Goal: Information Seeking & Learning: Learn about a topic

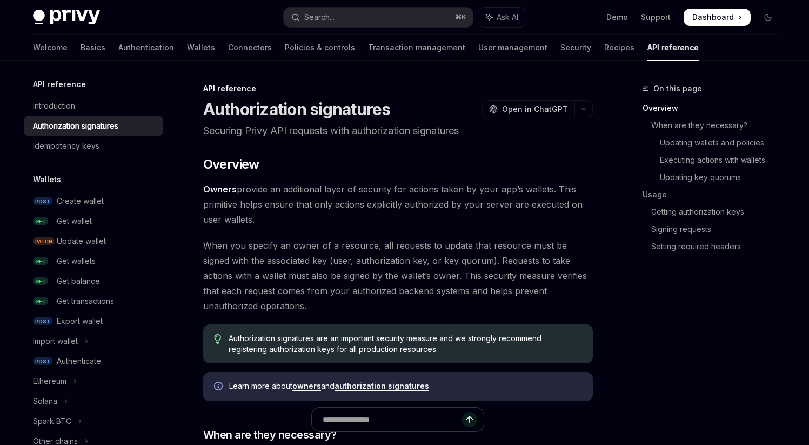
type textarea "*"
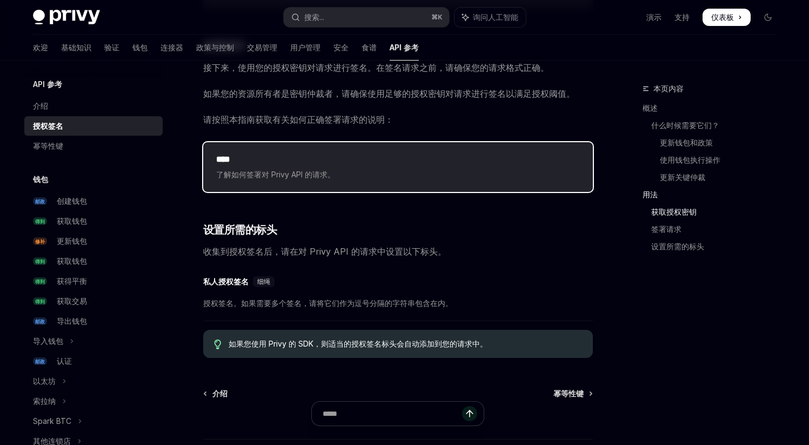
scroll to position [1580, 0]
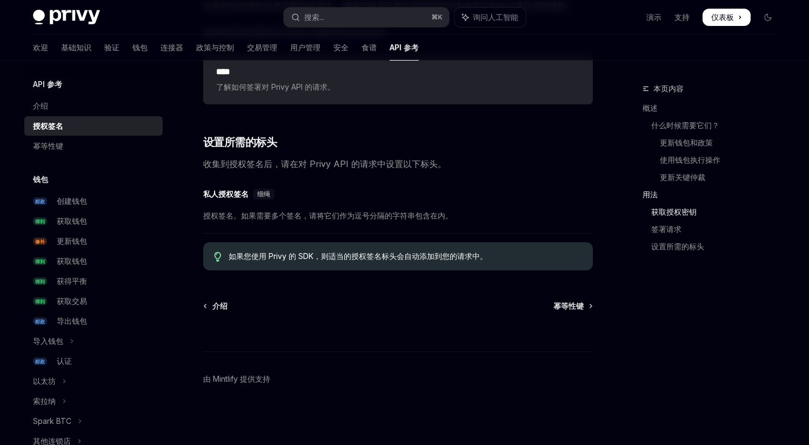
click at [348, 259] on font "如果您使用 Privy 的 SDK，则适当的授权签名标头会自动添加到您的请求中。" at bounding box center [358, 255] width 259 height 9
click at [360, 264] on div "如果您使用 Privy 的 SDK，则适当的授权签名标头会自动添加到您的请求中。" at bounding box center [398, 256] width 390 height 28
click at [410, 258] on font "如果您使用 Privy 的 SDK，则适当的授权签名标头会自动添加到您的请求中。" at bounding box center [358, 255] width 259 height 9
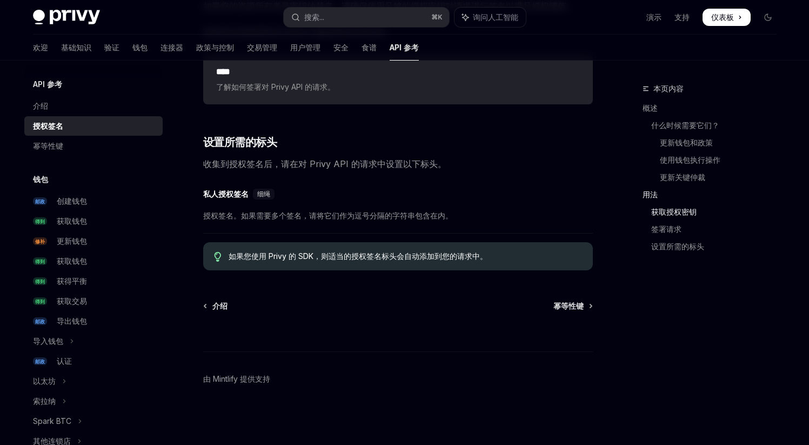
click at [346, 259] on font "如果您使用 Privy 的 SDK，则适当的授权签名标头会自动添加到您的请求中。" at bounding box center [358, 255] width 259 height 9
click at [291, 258] on font "如果您使用 Privy 的 SDK，则适当的授权签名标头会自动添加到您的请求中。" at bounding box center [358, 255] width 259 height 9
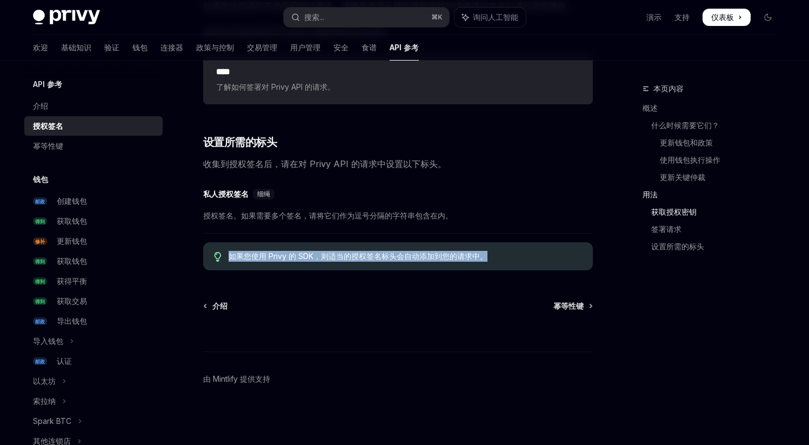
click at [291, 258] on font "如果您使用 Privy 的 SDK，则适当的授权签名标头会自动添加到您的请求中。" at bounding box center [358, 255] width 259 height 9
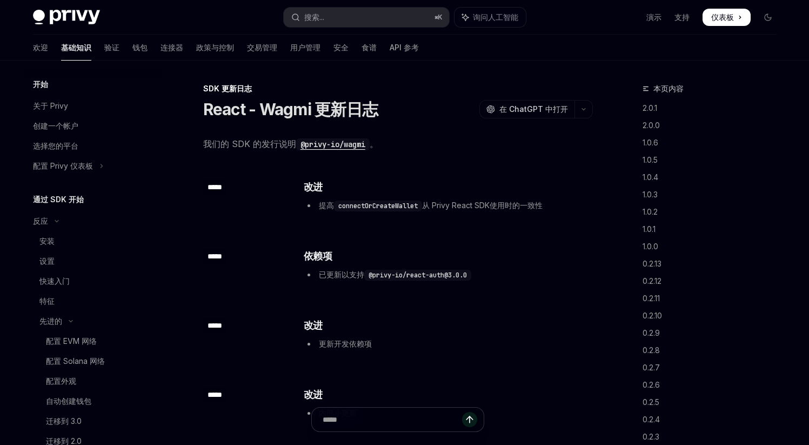
scroll to position [618, 0]
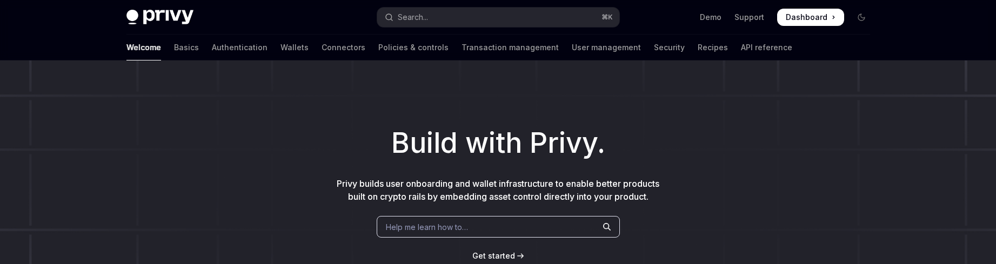
click at [231, 126] on h1 "Build with Privy." at bounding box center [497, 143] width 961 height 42
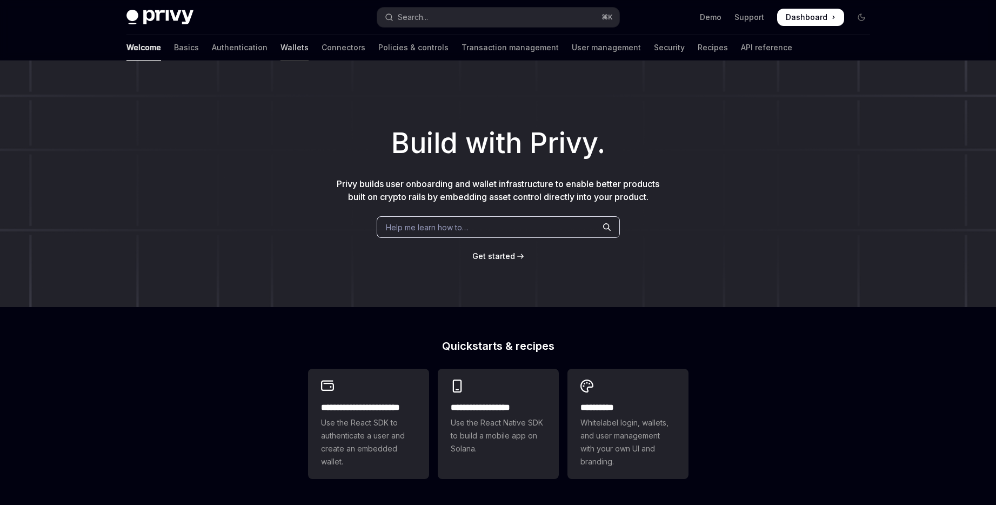
click at [280, 51] on link "Wallets" at bounding box center [294, 48] width 28 height 26
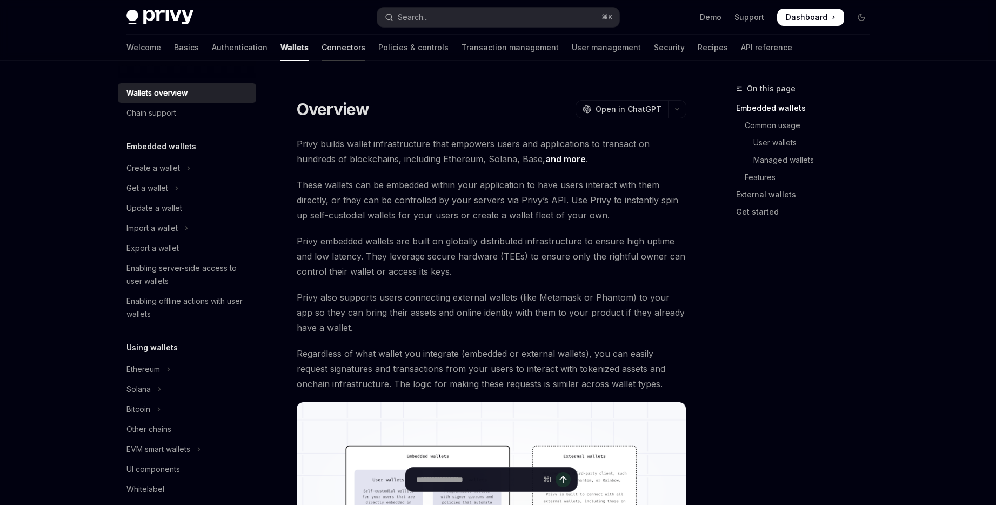
click at [321, 51] on link "Connectors" at bounding box center [343, 48] width 44 height 26
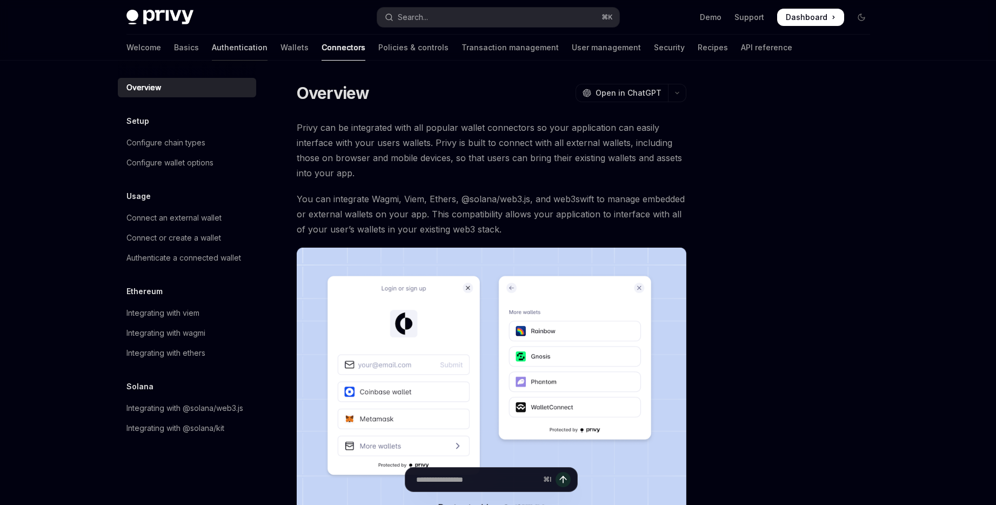
click at [212, 45] on link "Authentication" at bounding box center [240, 48] width 56 height 26
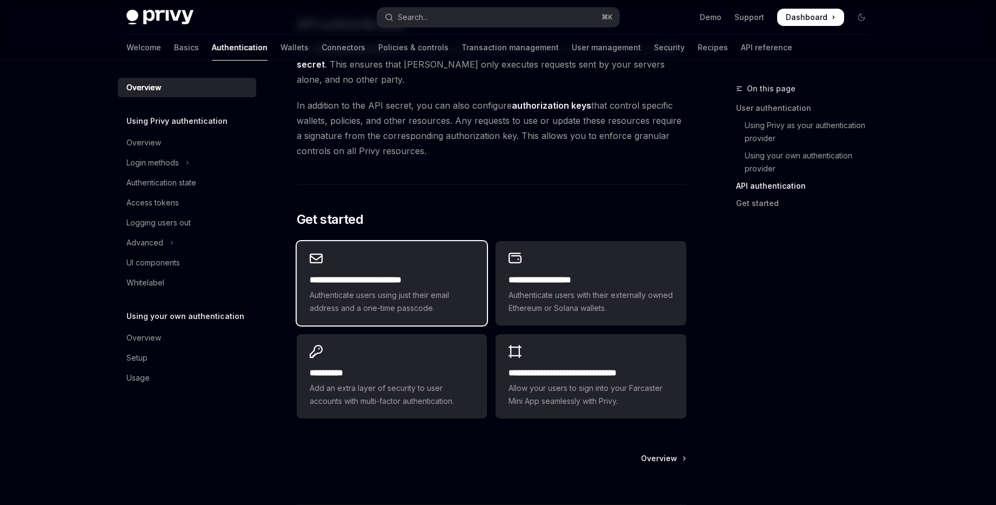
scroll to position [777, 0]
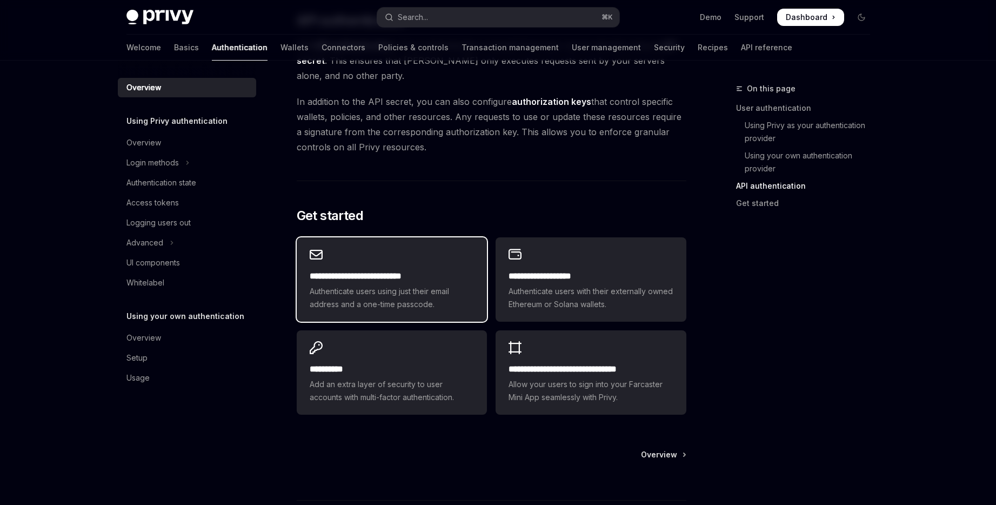
click at [451, 260] on div "**********" at bounding box center [392, 279] width 190 height 84
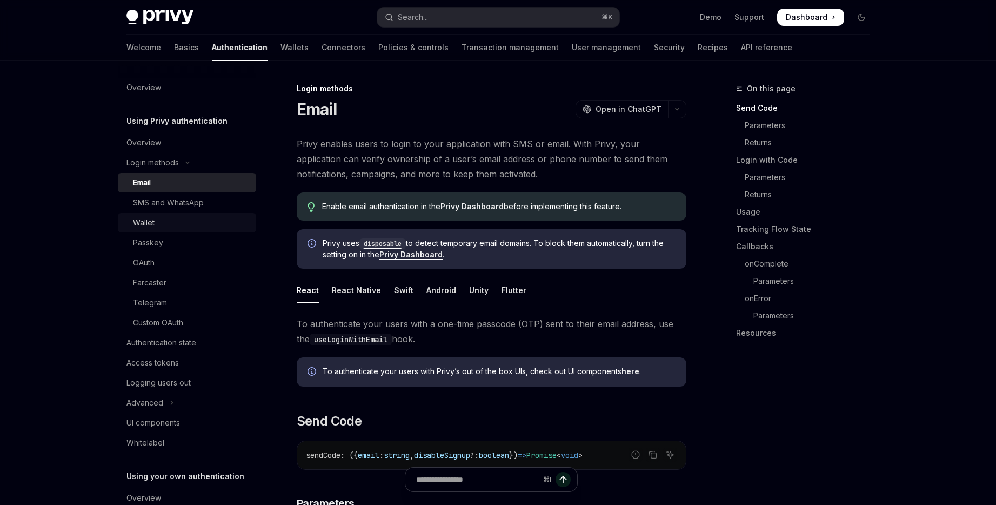
click at [183, 230] on link "Wallet" at bounding box center [187, 222] width 138 height 19
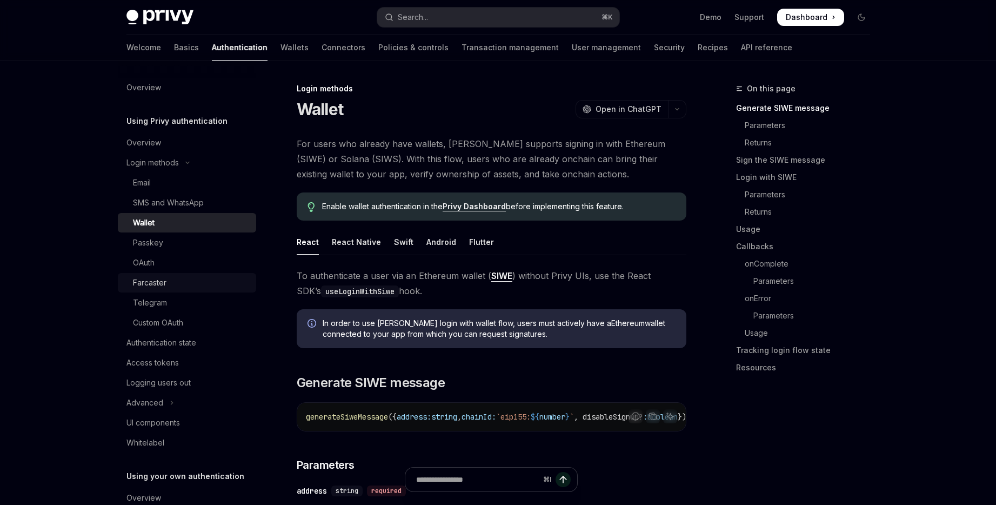
click at [176, 264] on div "Farcaster" at bounding box center [191, 282] width 117 height 13
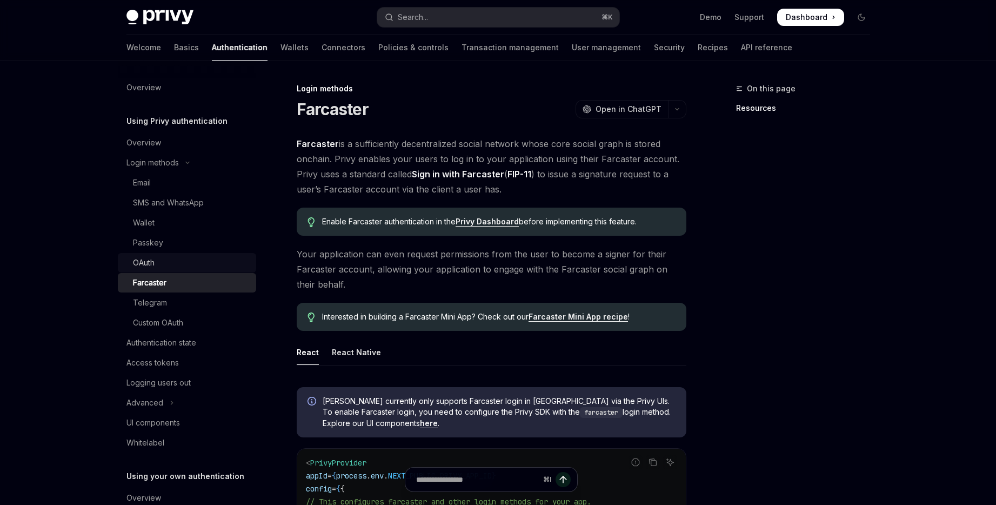
click at [177, 264] on link "OAuth" at bounding box center [187, 262] width 138 height 19
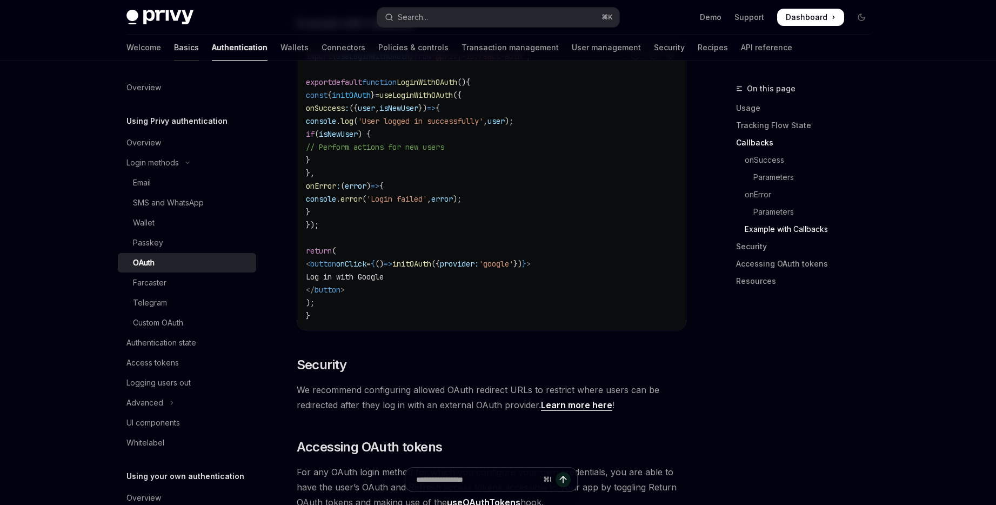
scroll to position [2008, 0]
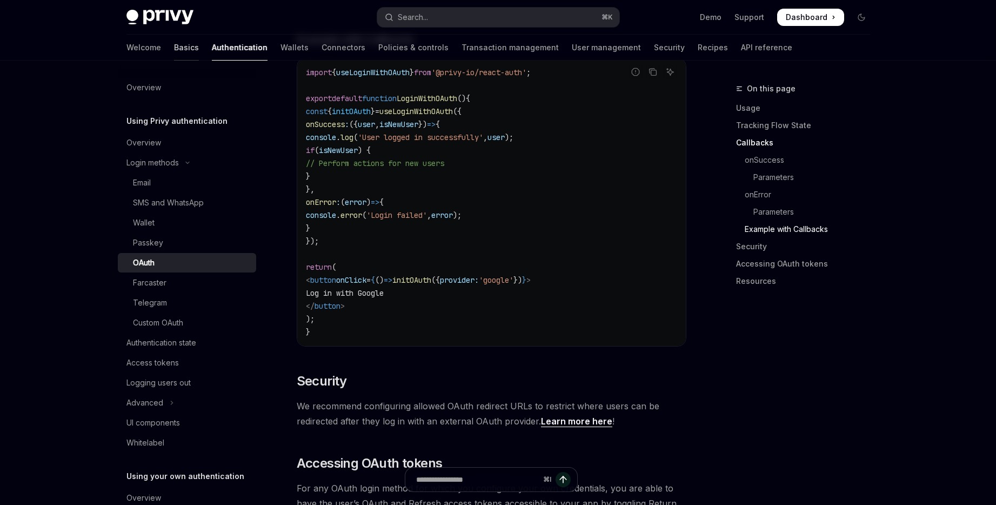
click at [174, 50] on link "Basics" at bounding box center [186, 48] width 25 height 26
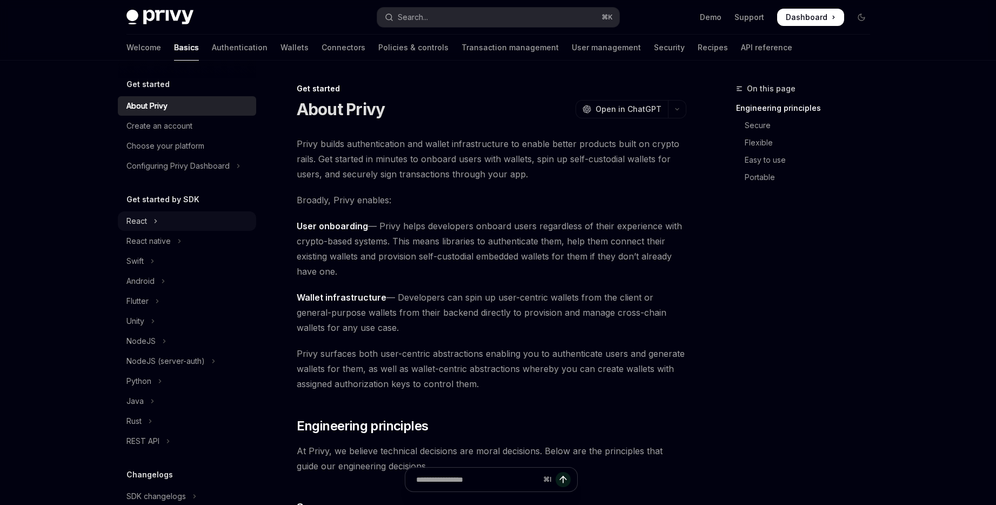
click at [143, 224] on div "React" at bounding box center [136, 221] width 21 height 13
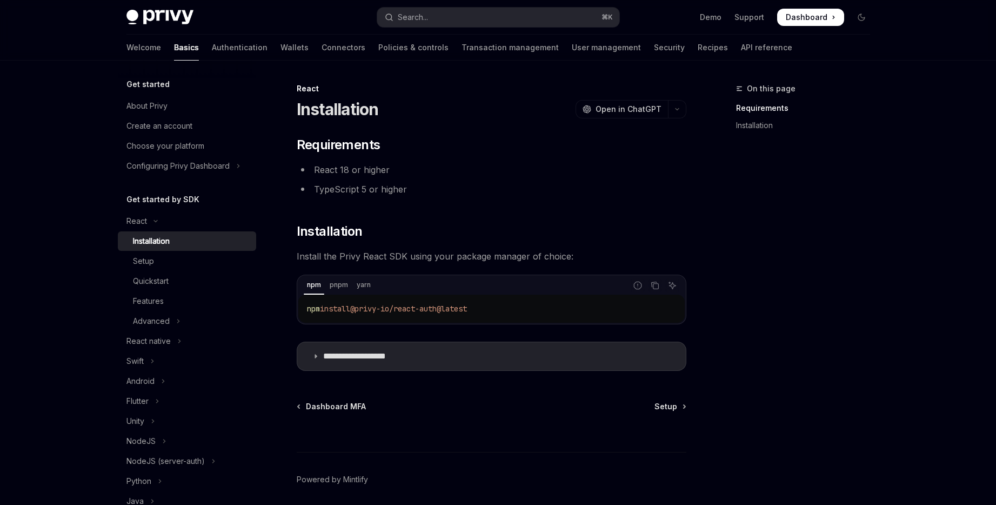
click at [162, 244] on div "Installation" at bounding box center [151, 240] width 37 height 13
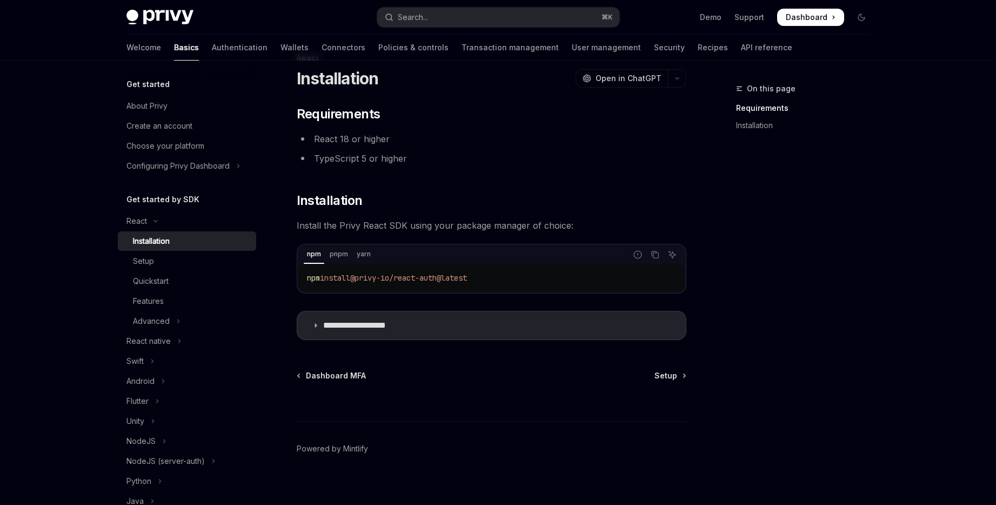
scroll to position [41, 0]
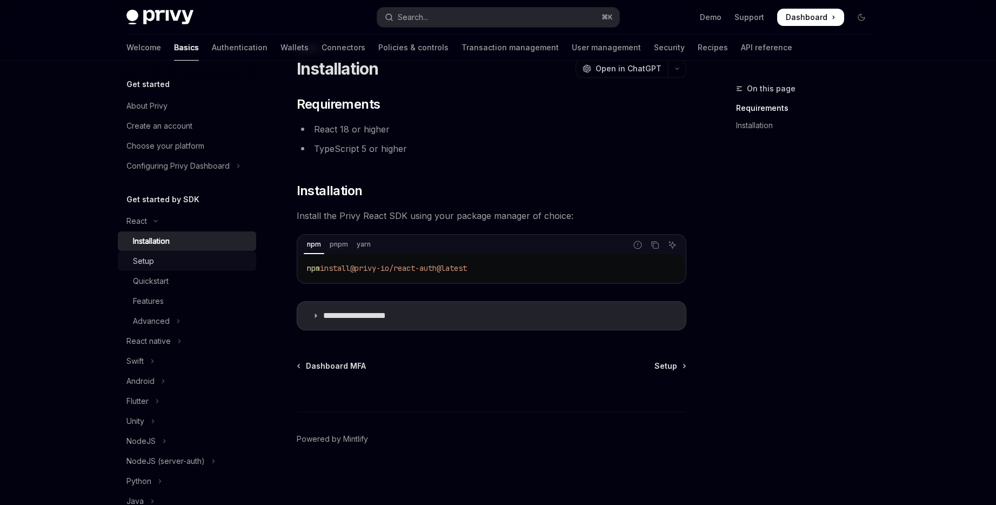
click at [138, 262] on div "Setup" at bounding box center [143, 260] width 21 height 13
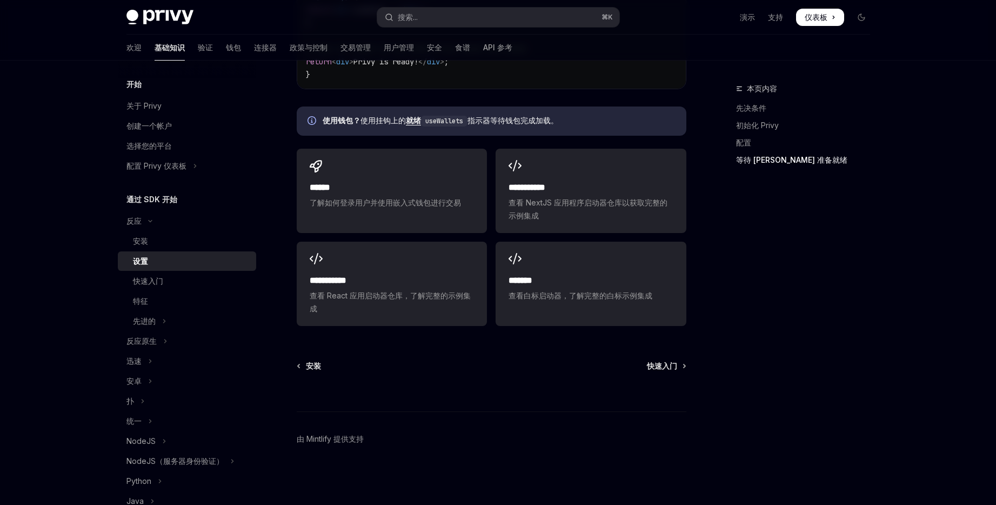
scroll to position [1404, 0]
click at [165, 264] on div "快速入门" at bounding box center [191, 280] width 117 height 13
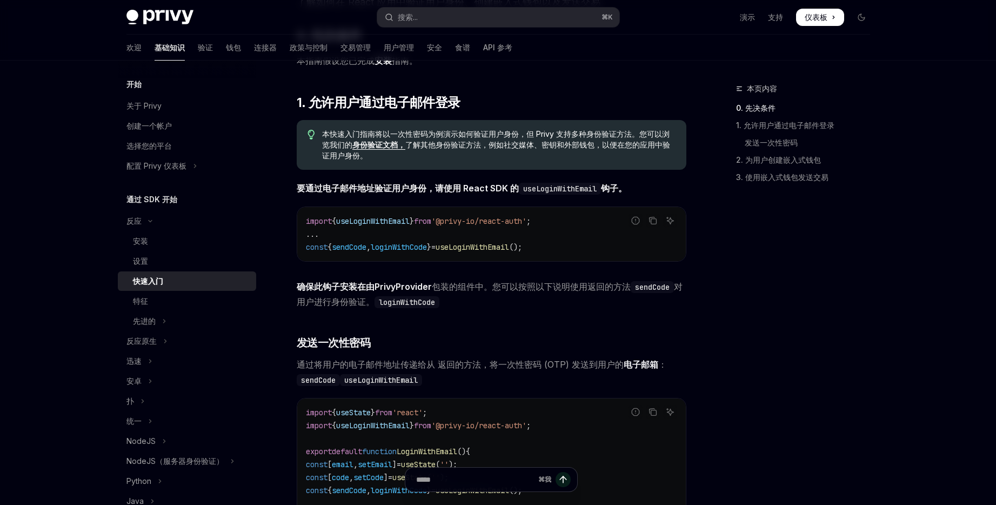
scroll to position [122, 0]
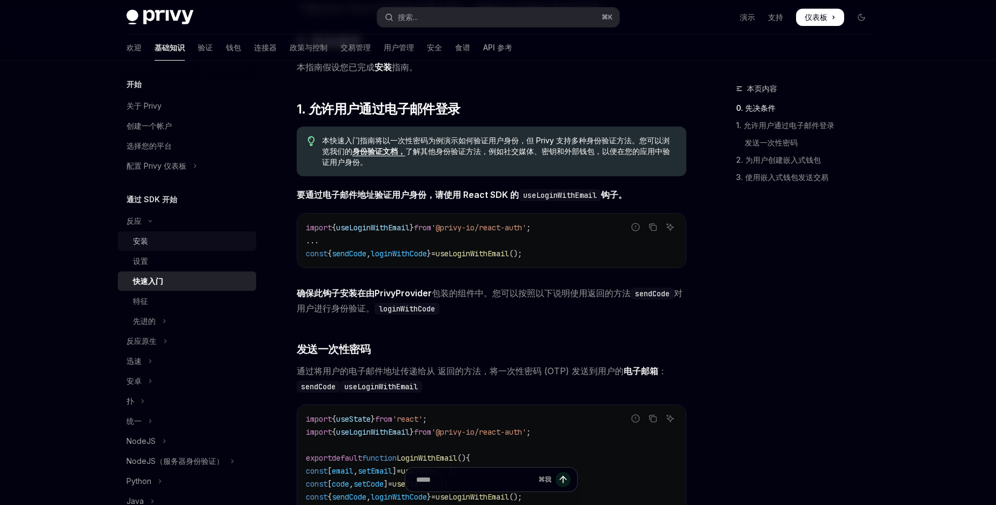
click at [160, 245] on div "安装" at bounding box center [191, 240] width 117 height 13
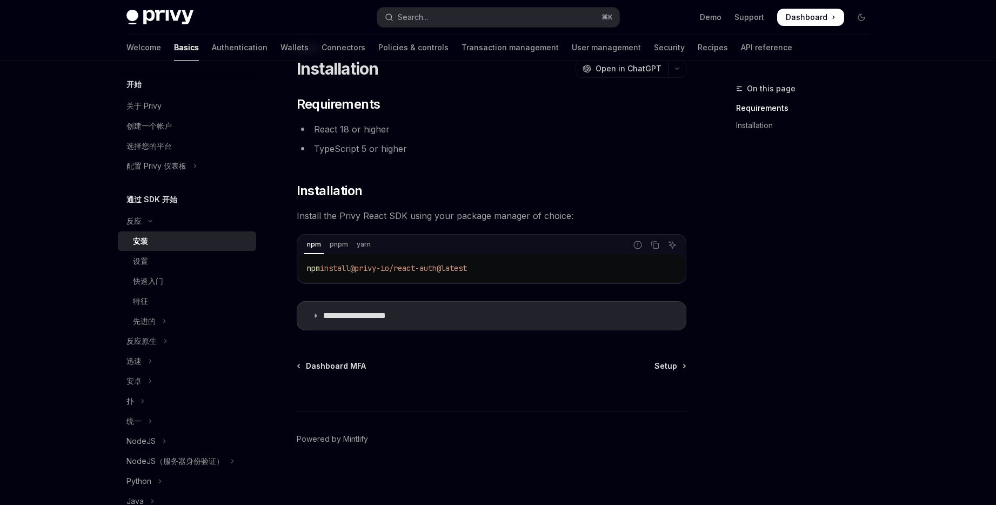
scroll to position [41, 0]
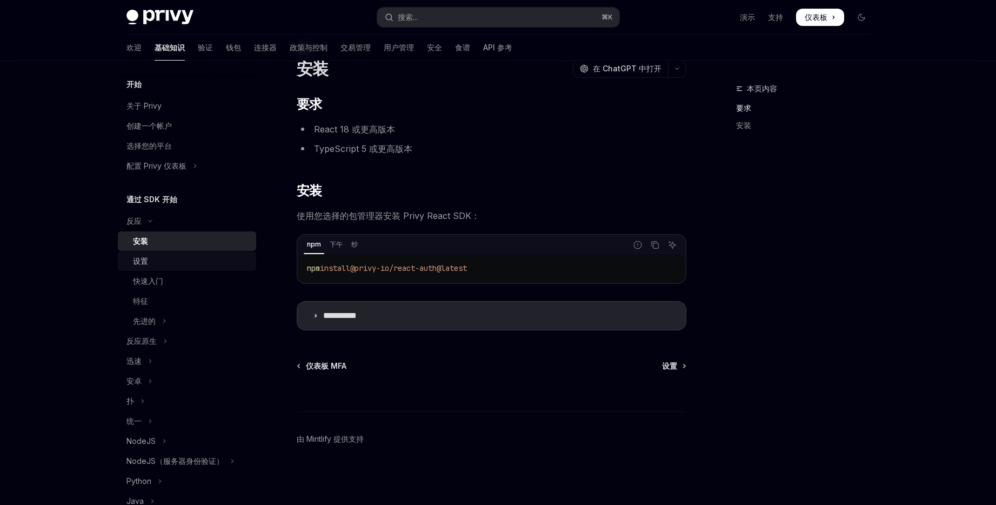
click at [181, 258] on div "设置" at bounding box center [191, 260] width 117 height 13
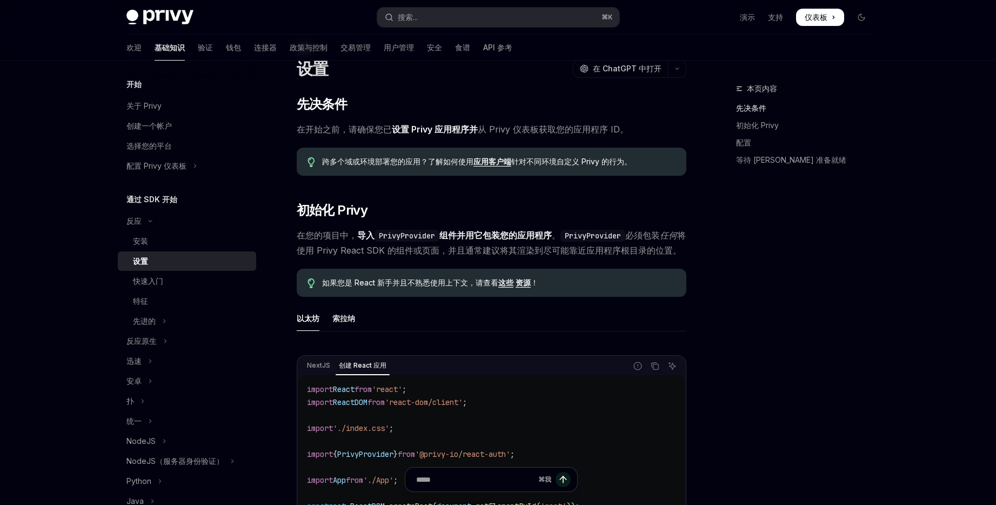
click at [175, 264] on link "设置" at bounding box center [187, 260] width 138 height 19
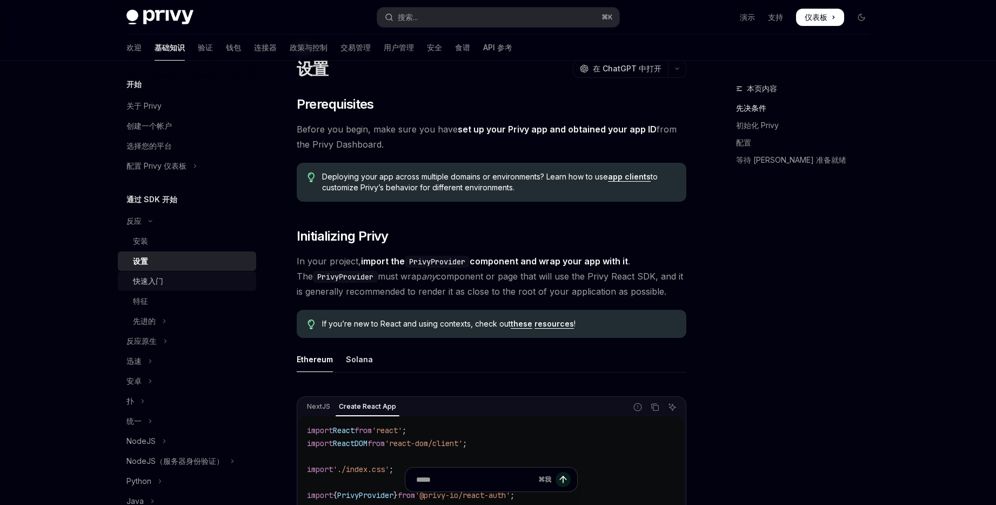
click at [176, 264] on div "快速入门" at bounding box center [191, 280] width 117 height 13
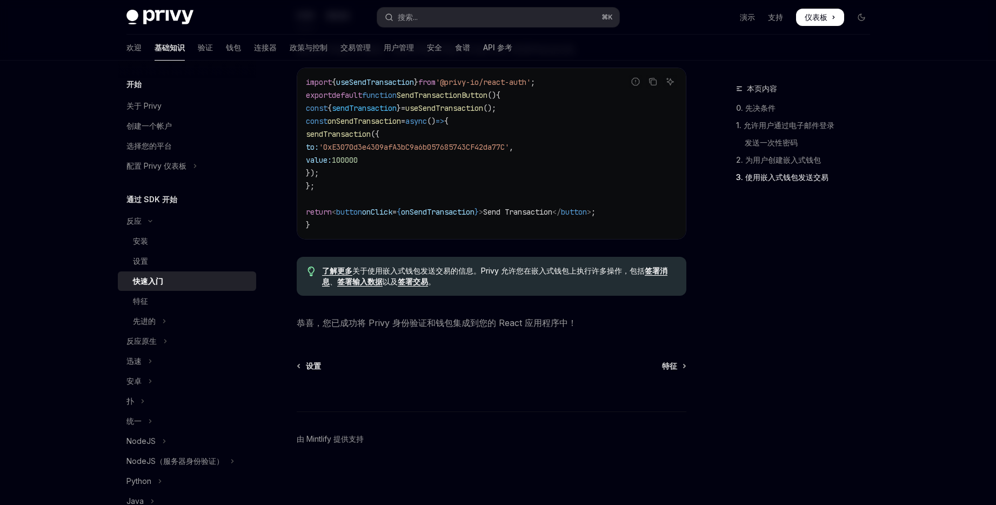
scroll to position [973, 0]
click at [178, 264] on div "特征" at bounding box center [191, 300] width 117 height 13
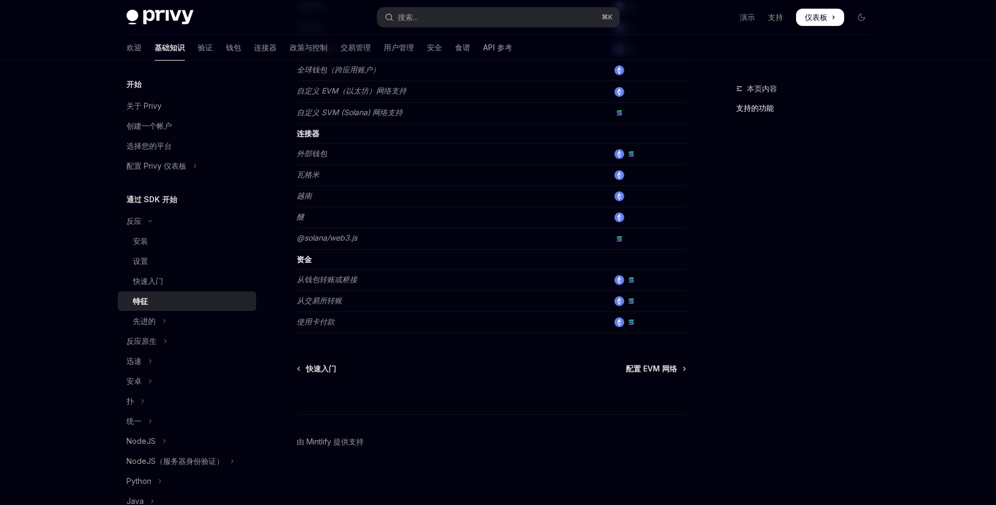
scroll to position [659, 0]
click at [178, 264] on button "先进的" at bounding box center [187, 320] width 138 height 19
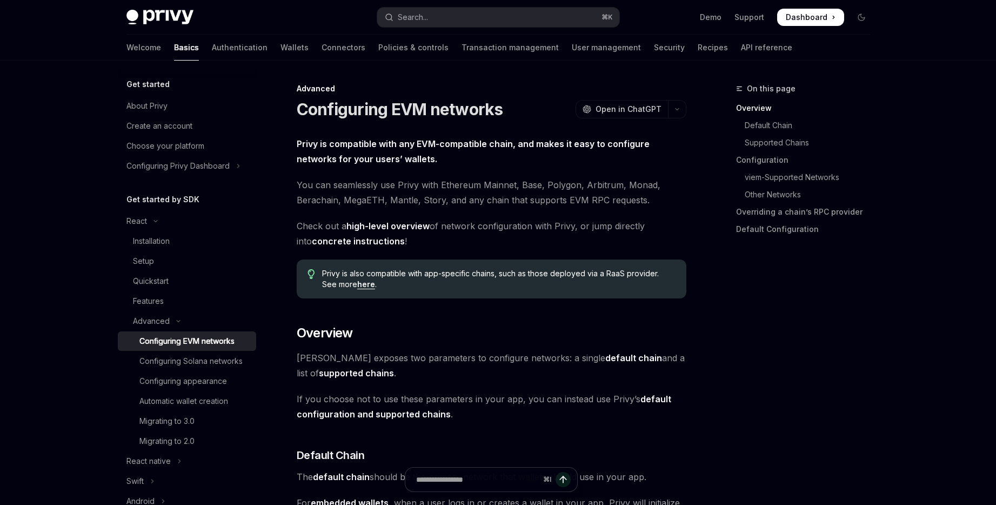
click at [188, 264] on div "Configuring EVM networks" at bounding box center [186, 340] width 95 height 13
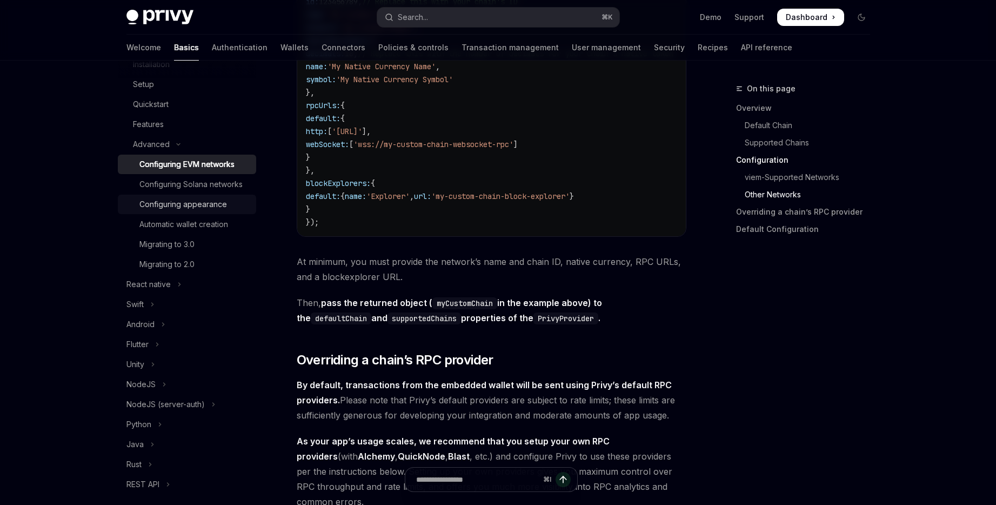
scroll to position [179, 0]
click at [202, 251] on link "Migrating to 3.0" at bounding box center [187, 241] width 138 height 19
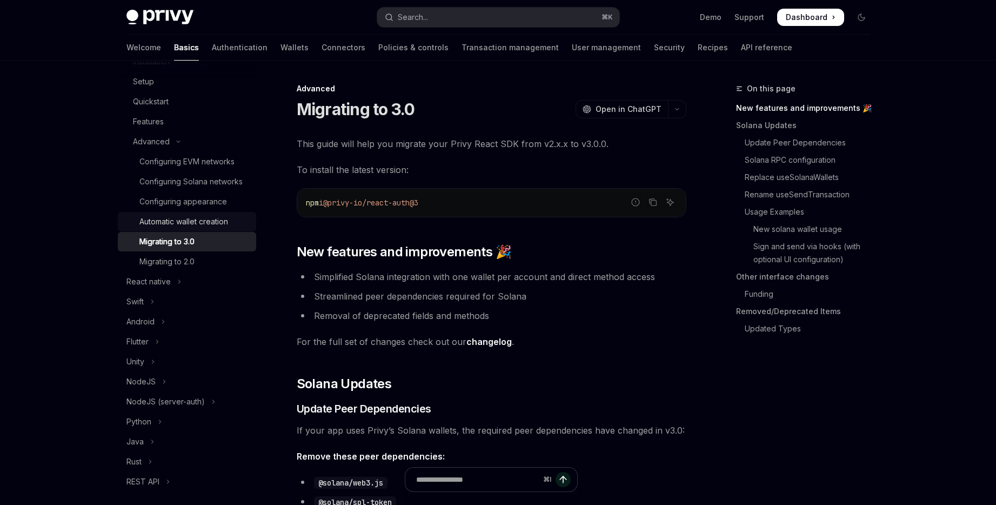
click at [222, 228] on div "Automatic wallet creation" at bounding box center [183, 221] width 89 height 13
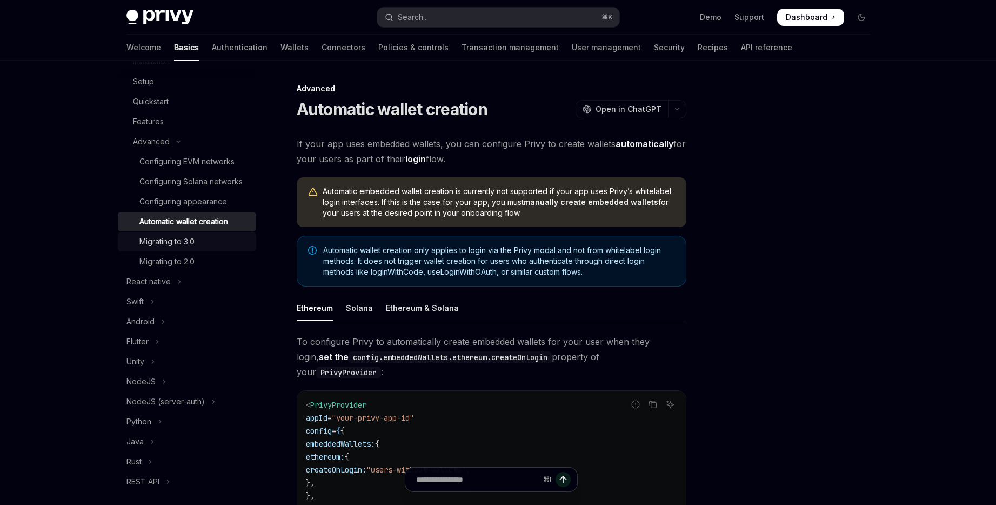
click at [186, 248] on div "Migrating to 3.0" at bounding box center [166, 241] width 55 height 13
type textarea "*"
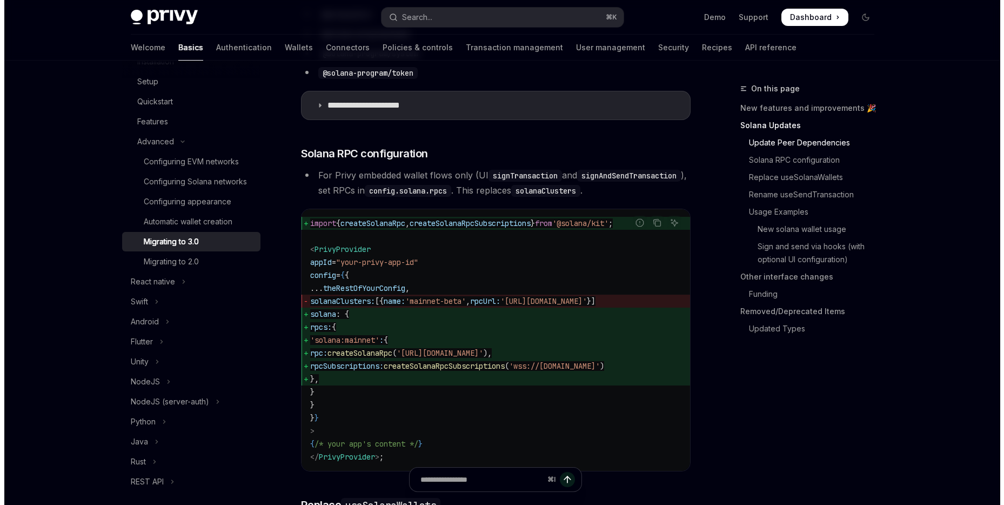
scroll to position [560, 0]
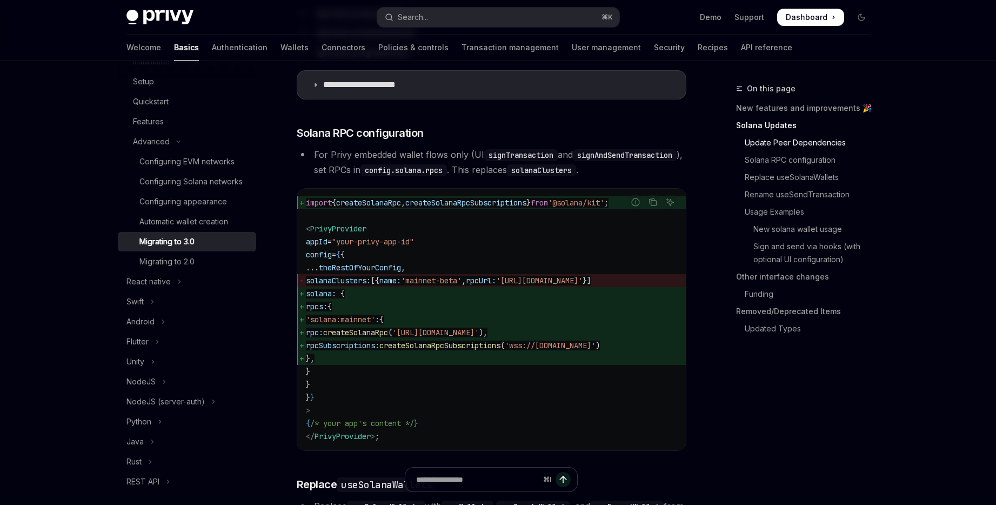
click at [550, 264] on code "import { createSolanaRpc , createSolanaRpcSubscriptions } from '@solana/kit' ; …" at bounding box center [491, 319] width 371 height 246
click at [429, 14] on button "Search... ⌘ K" at bounding box center [498, 17] width 242 height 19
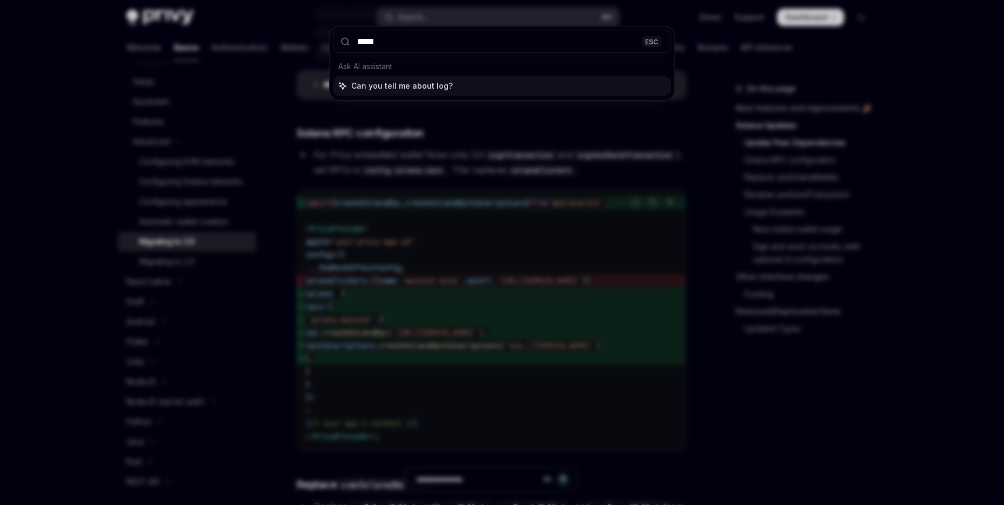
type input "******"
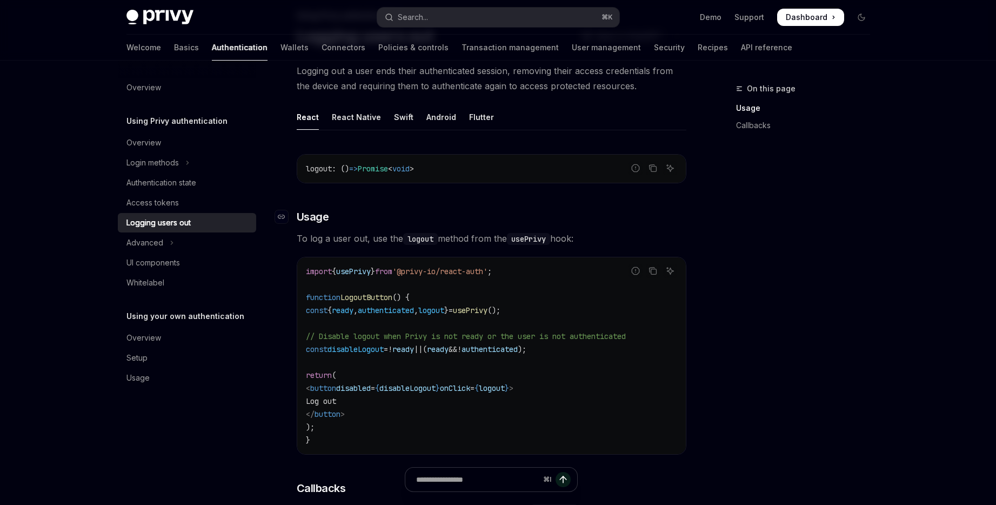
scroll to position [75, 0]
click at [410, 264] on span "authenticated" at bounding box center [386, 309] width 56 height 10
click at [444, 264] on span "logout" at bounding box center [431, 309] width 26 height 10
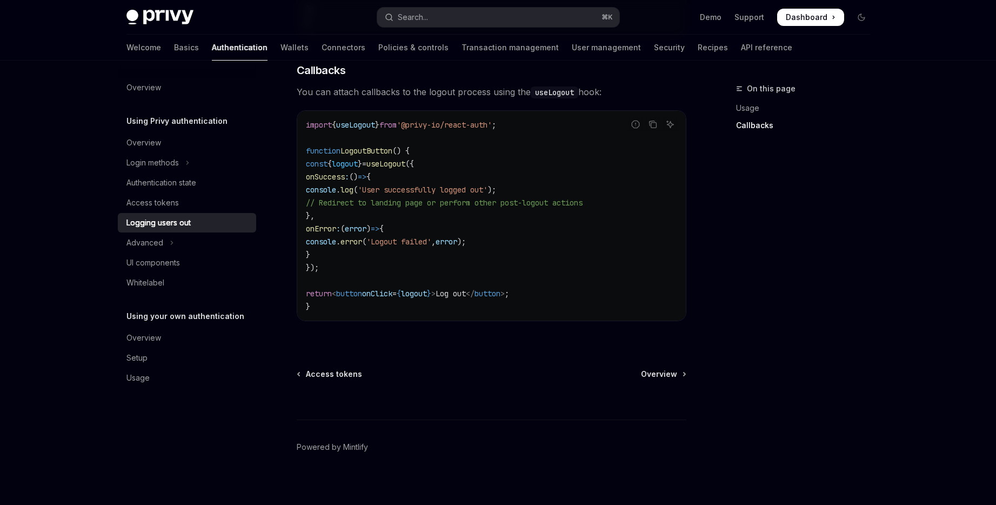
scroll to position [499, 0]
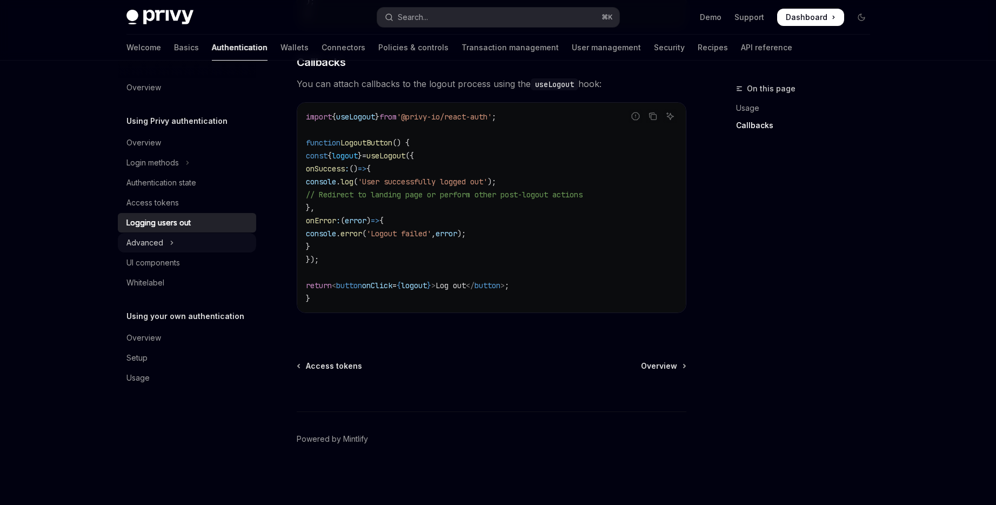
click at [159, 244] on div "Advanced" at bounding box center [144, 242] width 37 height 13
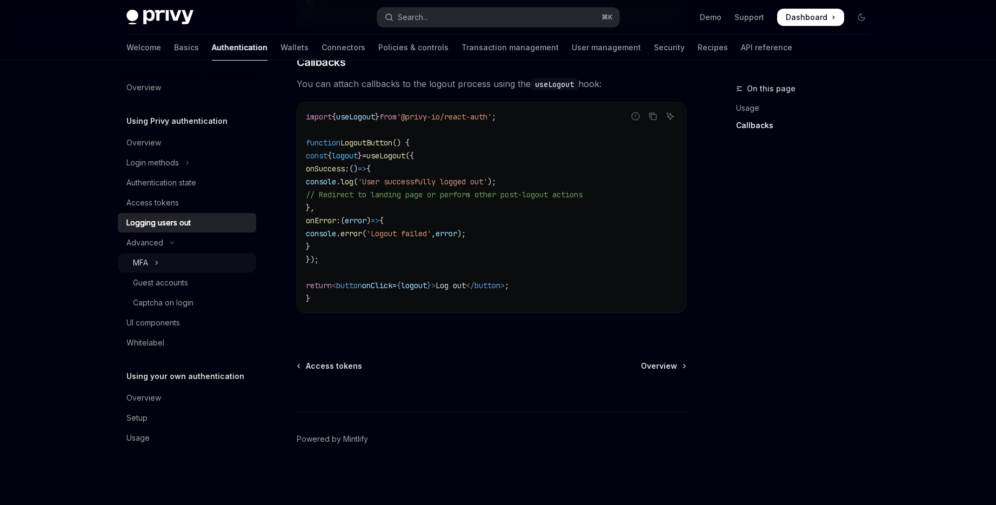
click at [184, 263] on button "MFA" at bounding box center [187, 262] width 138 height 19
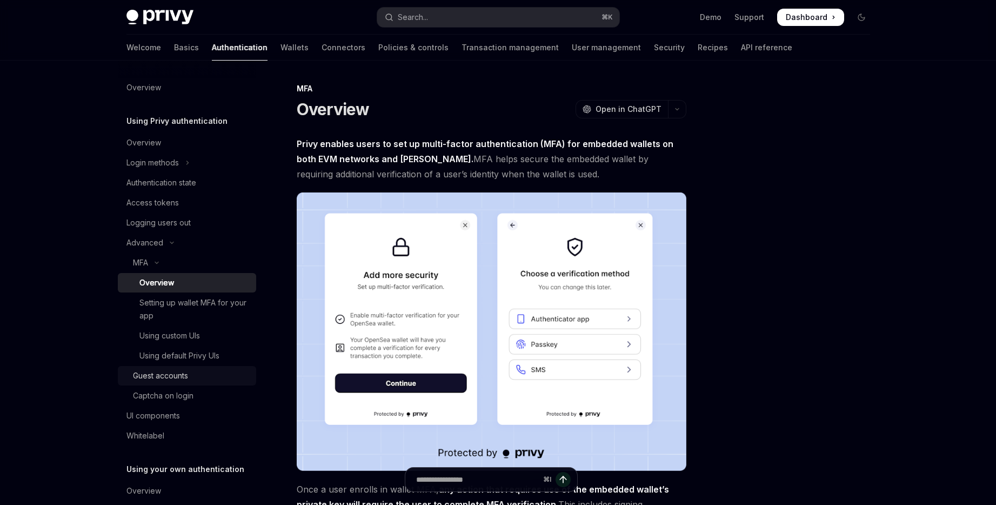
click at [186, 264] on div "Guest accounts" at bounding box center [160, 375] width 55 height 13
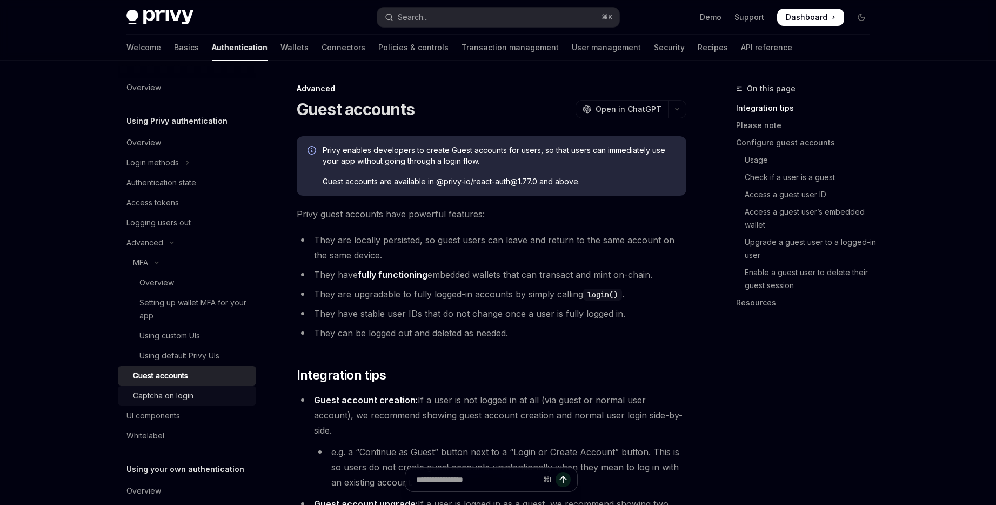
click at [197, 264] on div "Captcha on login" at bounding box center [191, 395] width 117 height 13
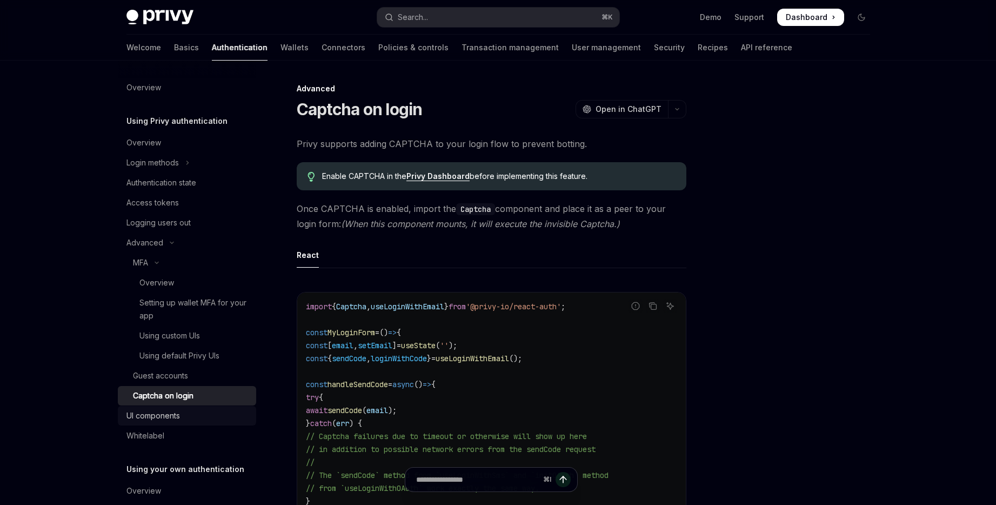
click at [192, 264] on div "UI components" at bounding box center [187, 415] width 123 height 13
type textarea "*"
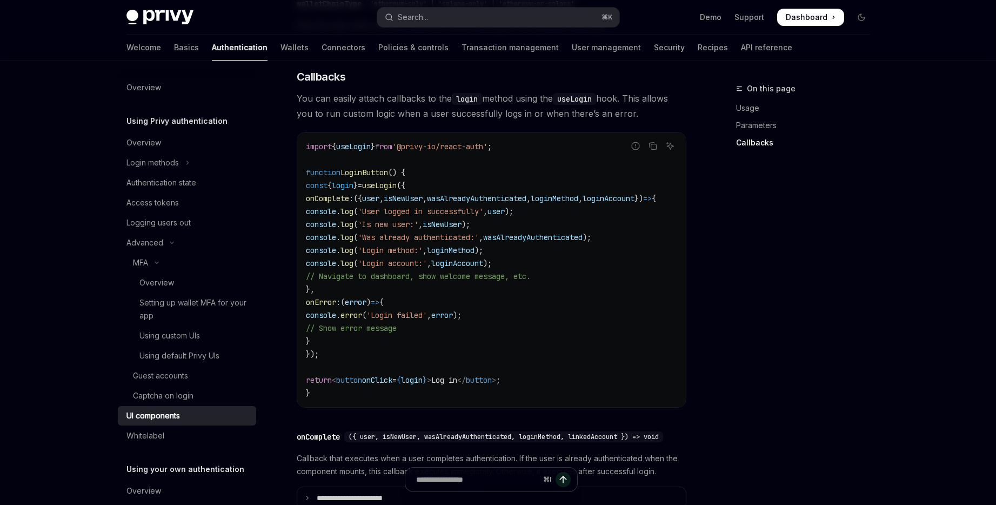
scroll to position [1271, 0]
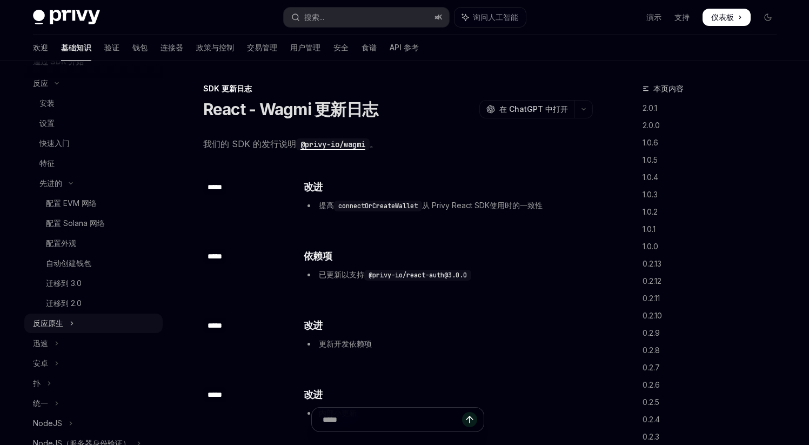
scroll to position [37, 0]
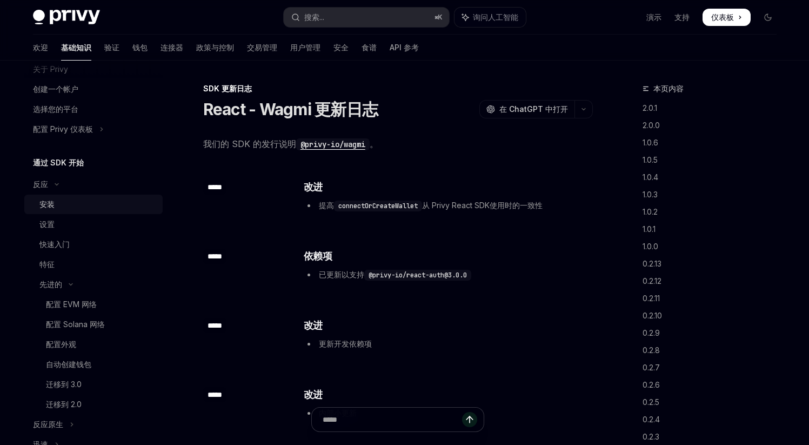
click at [69, 208] on div "安装" at bounding box center [97, 204] width 117 height 13
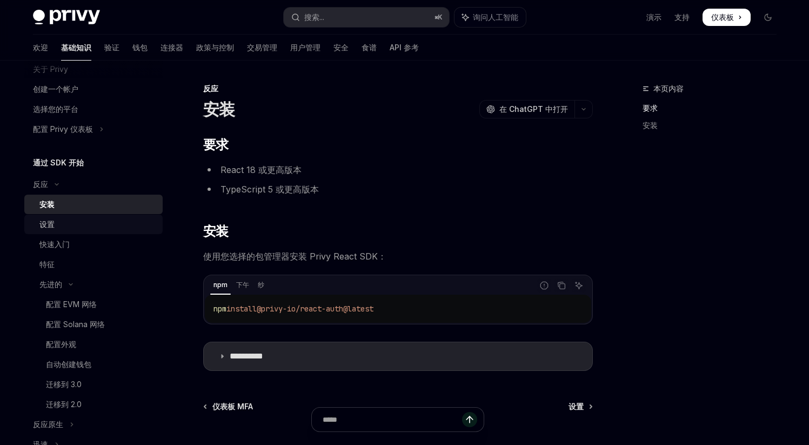
click at [70, 219] on div "设置" at bounding box center [97, 224] width 117 height 13
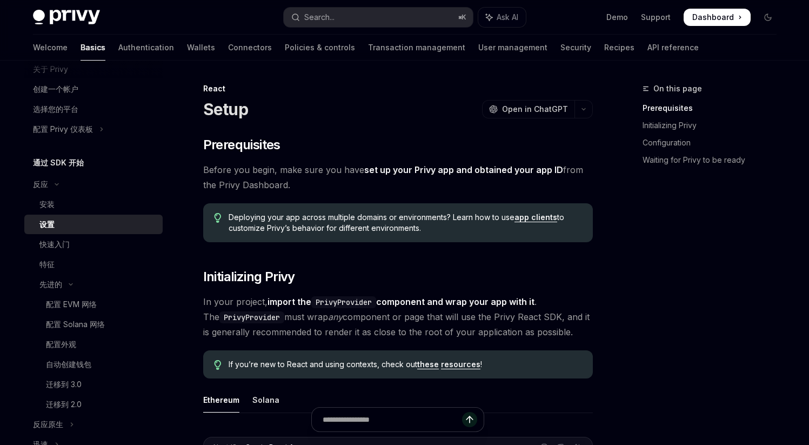
type textarea "*"
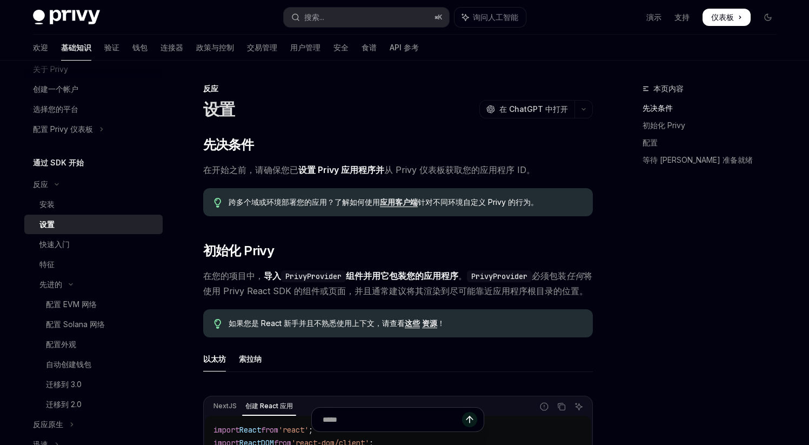
click at [399, 205] on font "应用客户端" at bounding box center [399, 201] width 38 height 9
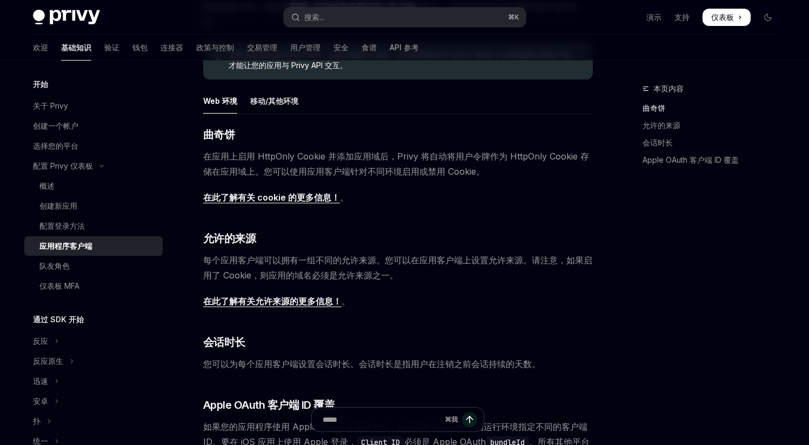
scroll to position [372, 0]
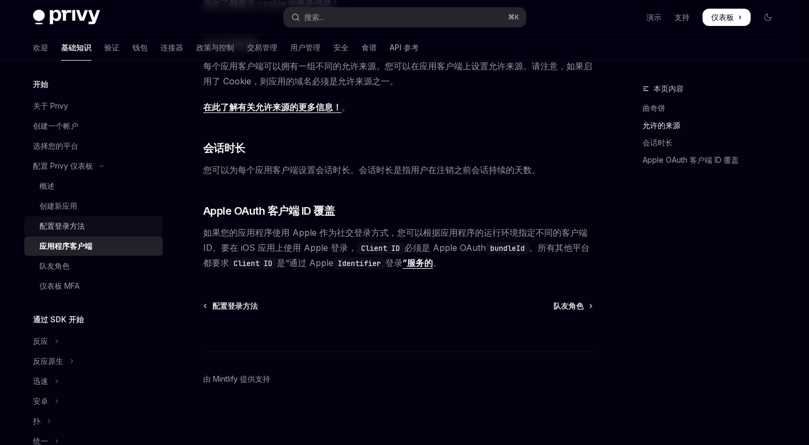
click at [88, 222] on div "配置登录方法" at bounding box center [97, 225] width 117 height 13
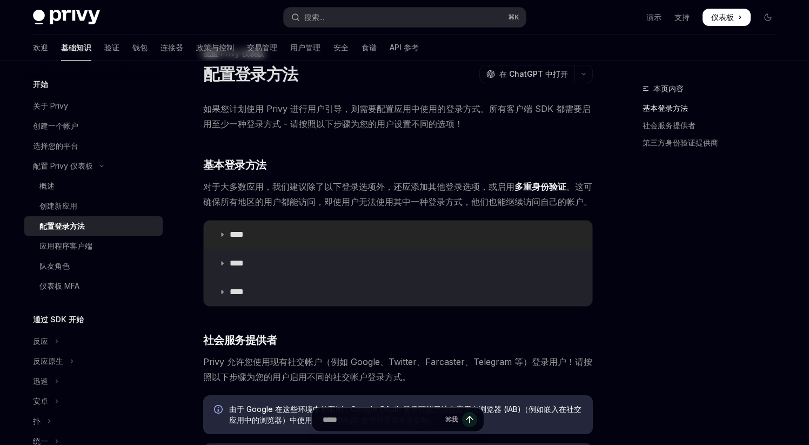
scroll to position [36, 0]
click at [244, 232] on font "****" at bounding box center [237, 233] width 14 height 8
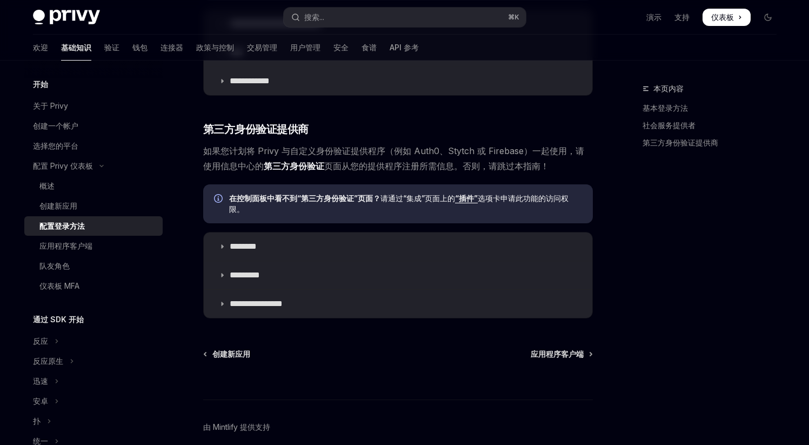
scroll to position [736, 0]
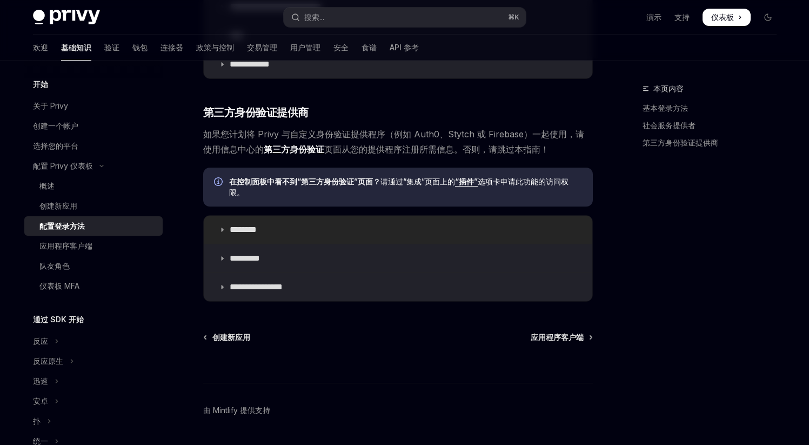
click at [257, 230] on font "********" at bounding box center [243, 229] width 27 height 8
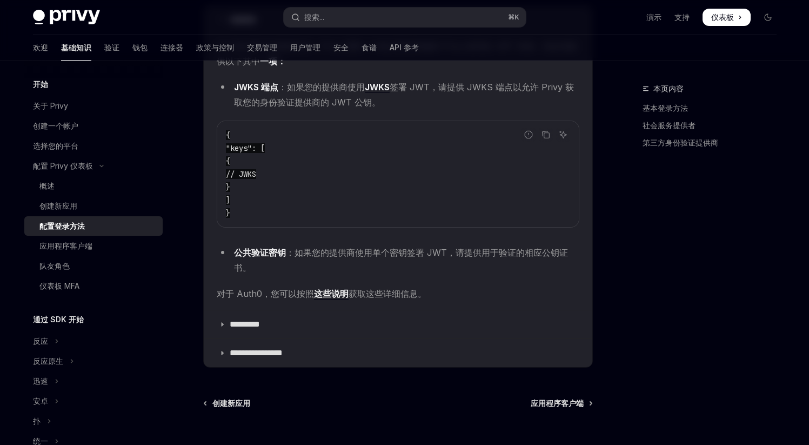
scroll to position [966, 0]
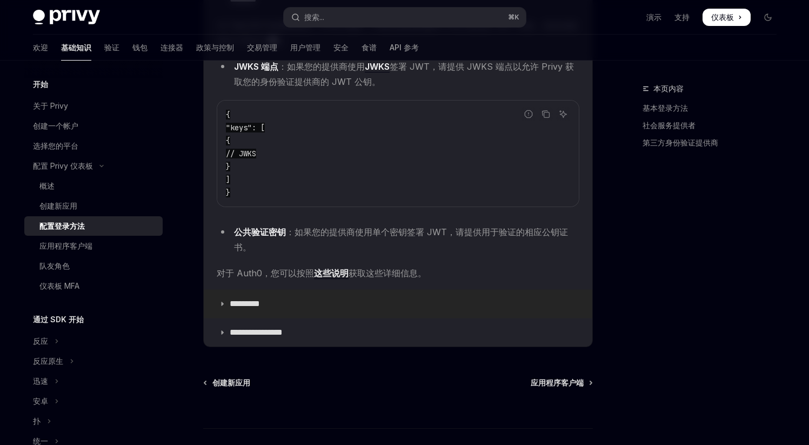
click at [260, 307] on font "*********" at bounding box center [245, 303] width 30 height 8
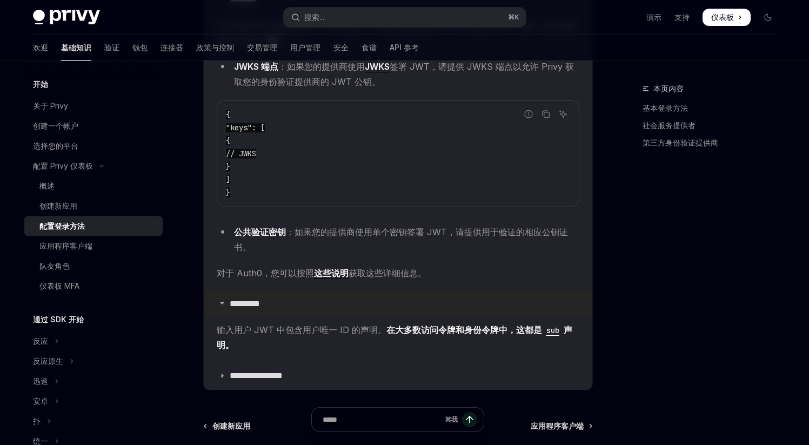
scroll to position [968, 0]
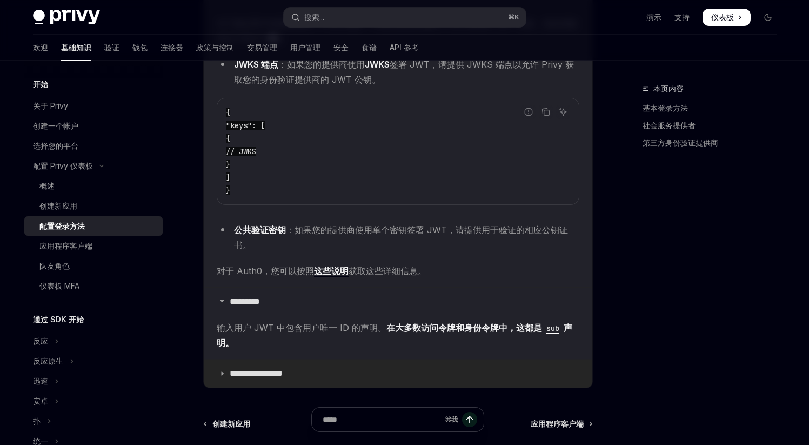
click at [283, 377] on font "**********" at bounding box center [256, 373] width 53 height 8
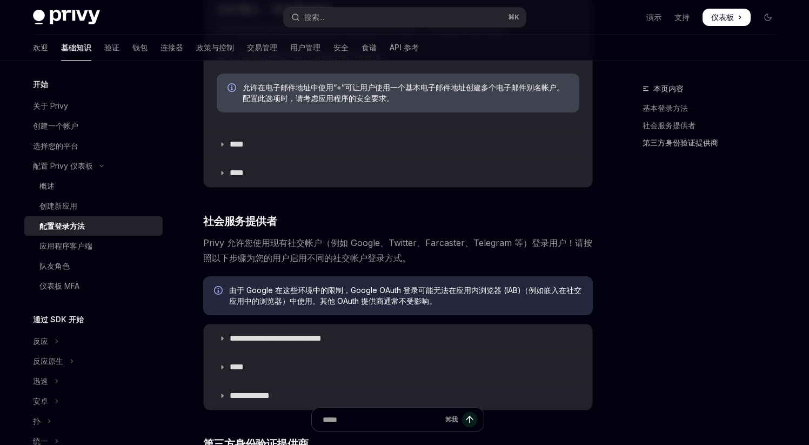
scroll to position [384, 0]
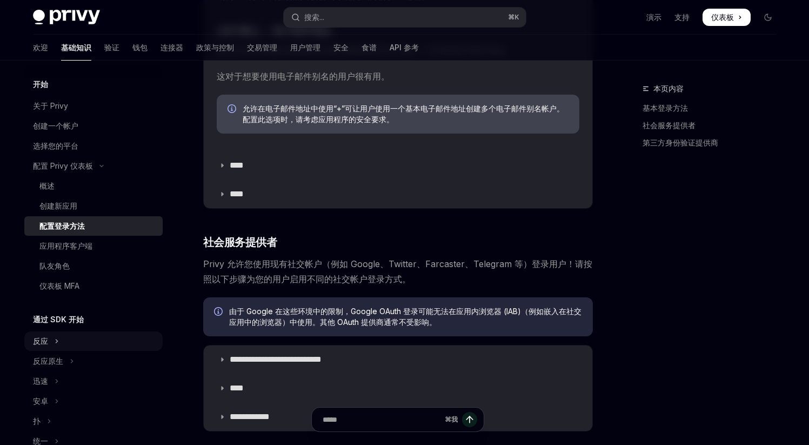
click at [40, 342] on font "反应" at bounding box center [40, 340] width 15 height 9
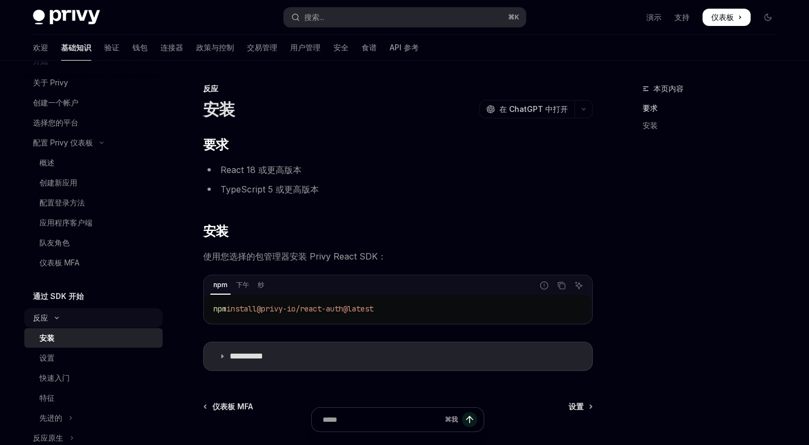
scroll to position [49, 0]
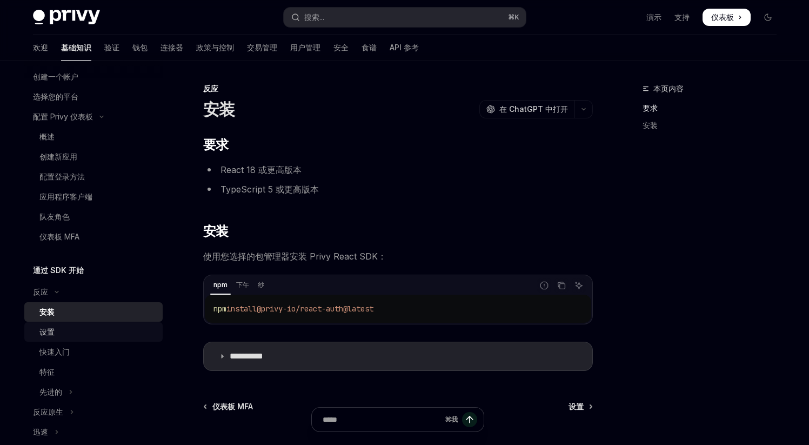
click at [47, 335] on font "设置" at bounding box center [46, 331] width 15 height 9
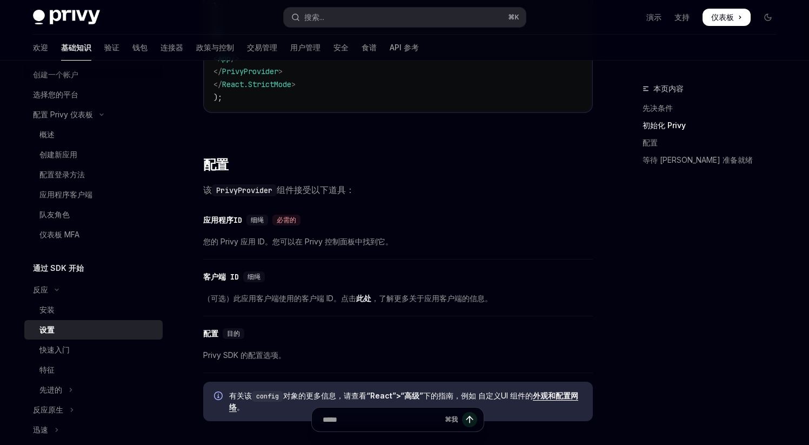
scroll to position [693, 0]
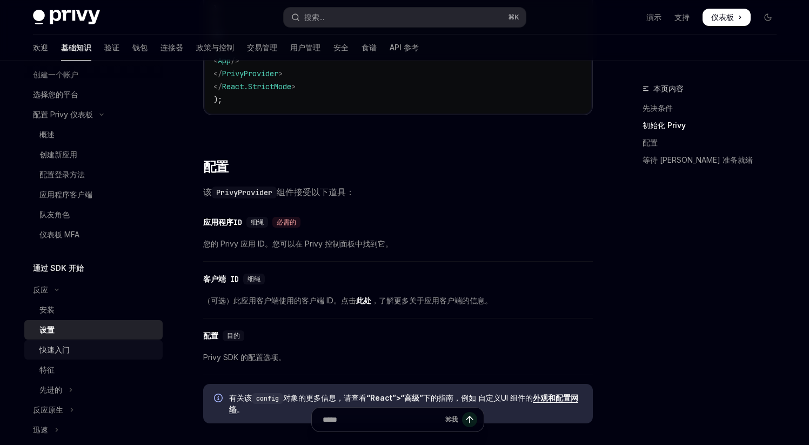
click at [52, 341] on link "快速入门" at bounding box center [93, 349] width 138 height 19
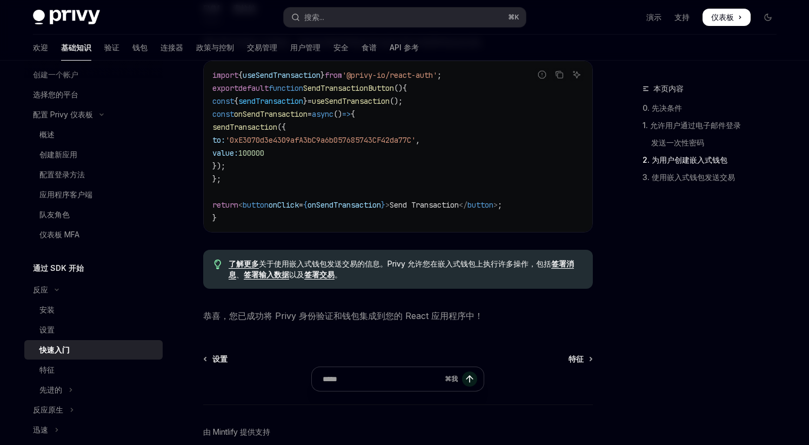
scroll to position [1033, 0]
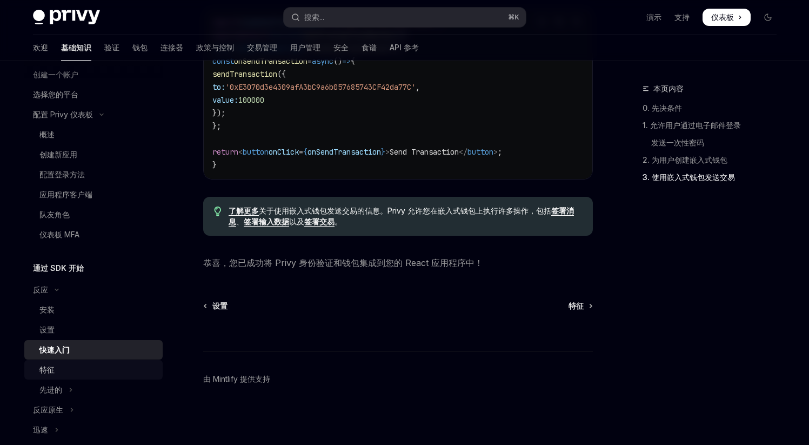
click at [67, 365] on div "特征" at bounding box center [97, 369] width 117 height 13
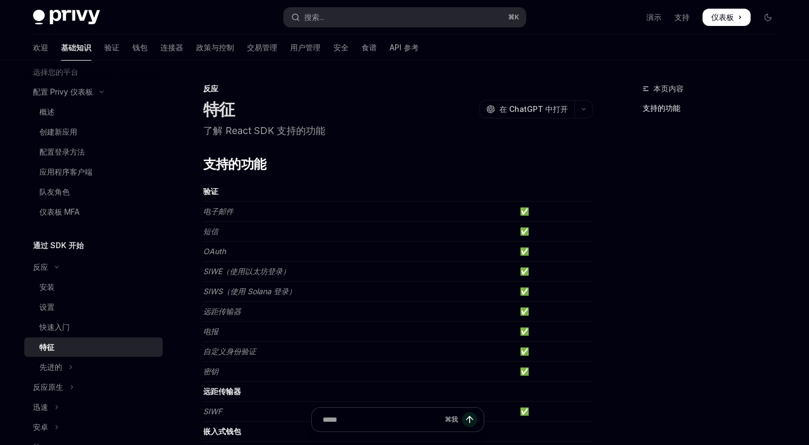
scroll to position [75, 0]
click at [89, 360] on button "先进的" at bounding box center [93, 365] width 138 height 19
type textarea "*"
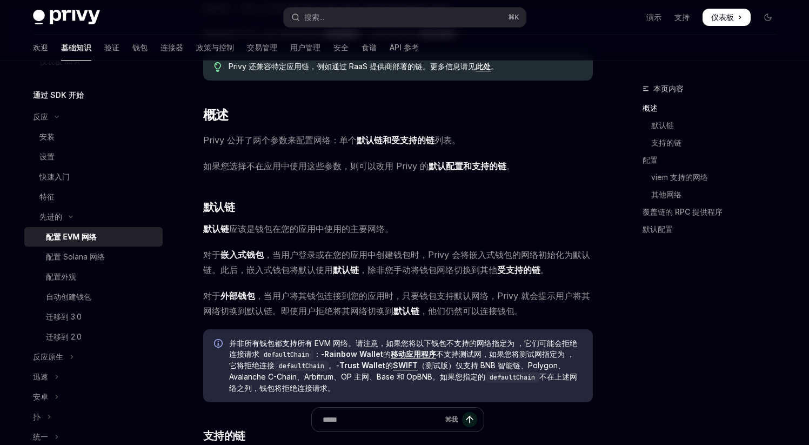
scroll to position [148, 0]
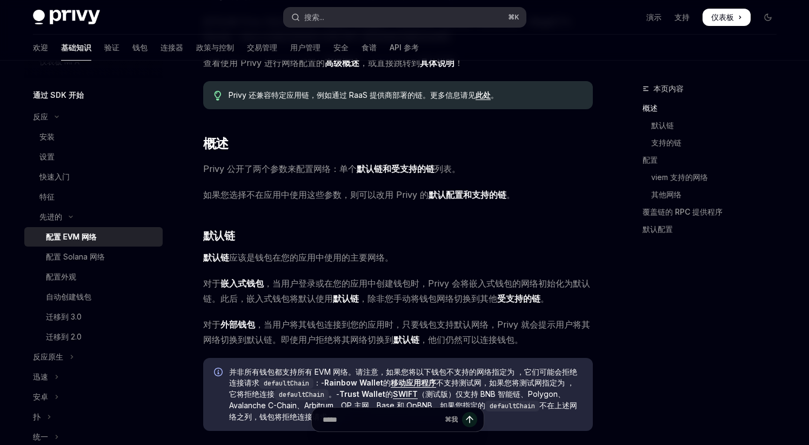
click at [371, 25] on button "搜索... ⌘ K" at bounding box center [405, 17] width 242 height 19
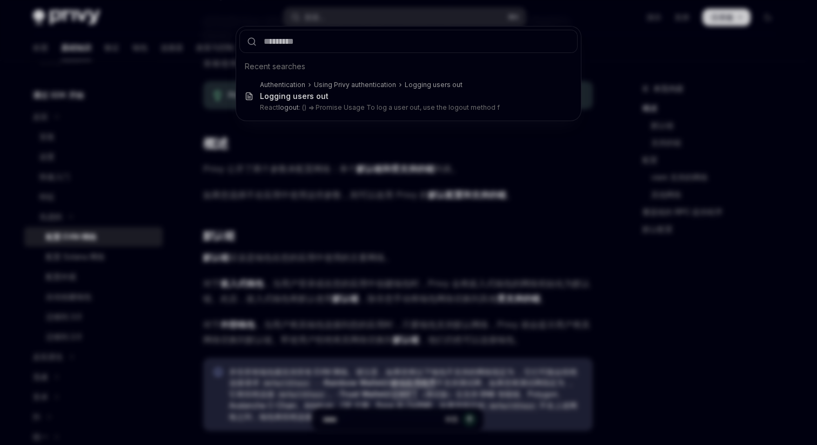
click at [367, 21] on div "Recent searches Authentication Using Privy authentication Logging users out Log…" at bounding box center [408, 222] width 817 height 445
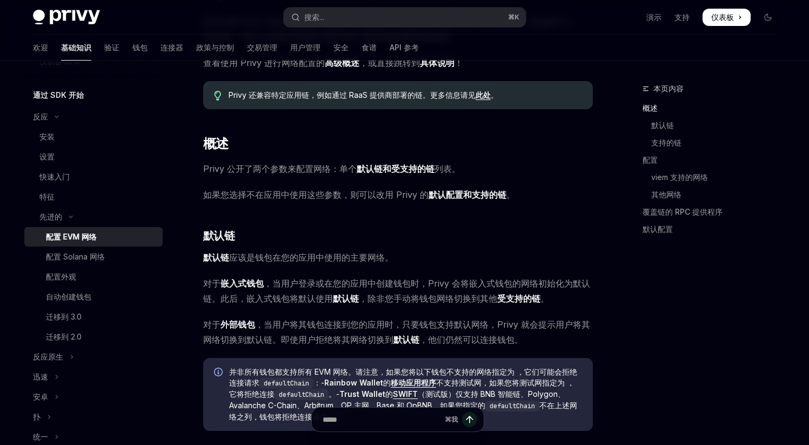
click at [367, 21] on button "搜索... ⌘ K" at bounding box center [405, 17] width 242 height 19
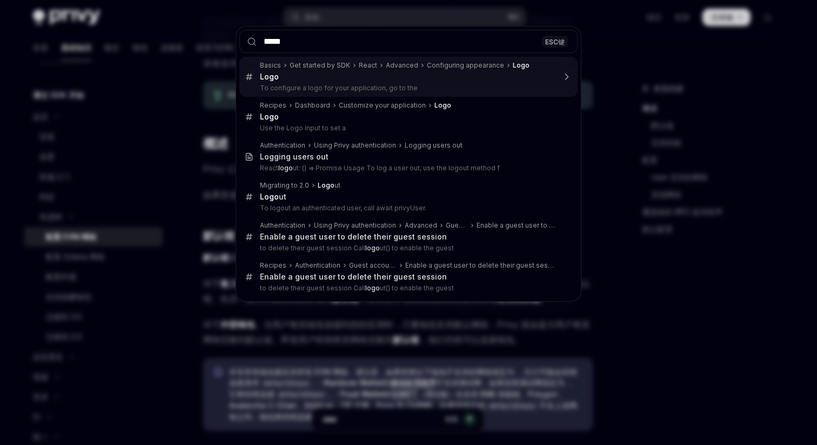
type input "******"
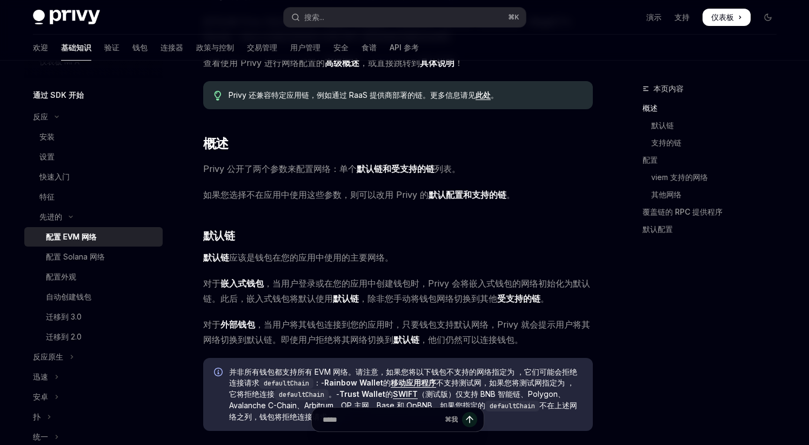
type textarea "*"
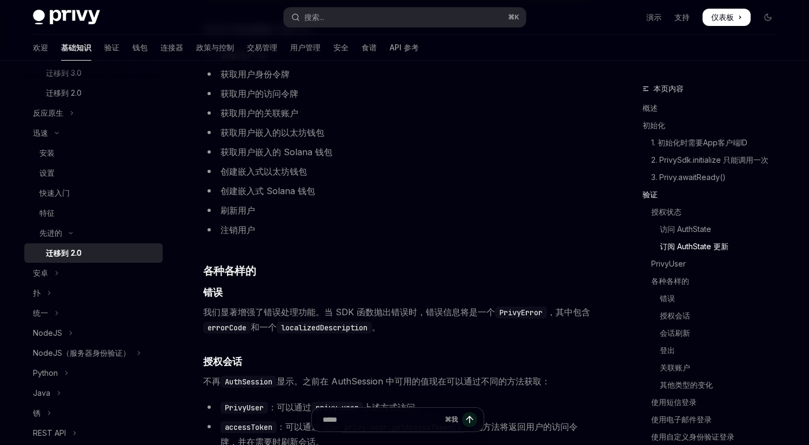
scroll to position [1674, 0]
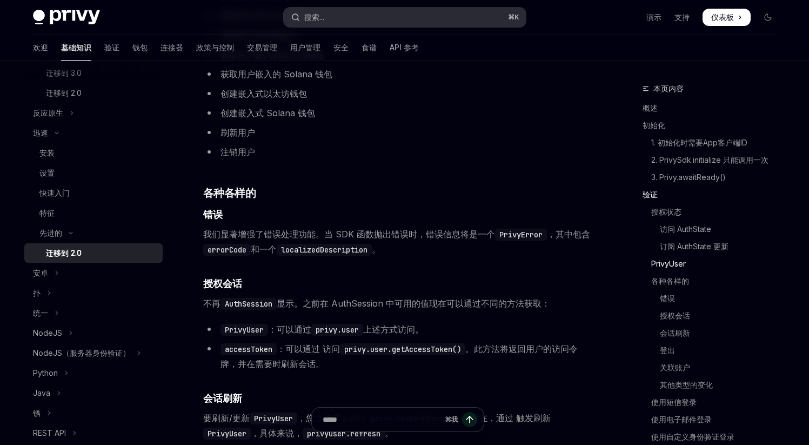
click at [346, 9] on button "搜索... ⌘ K" at bounding box center [405, 17] width 242 height 19
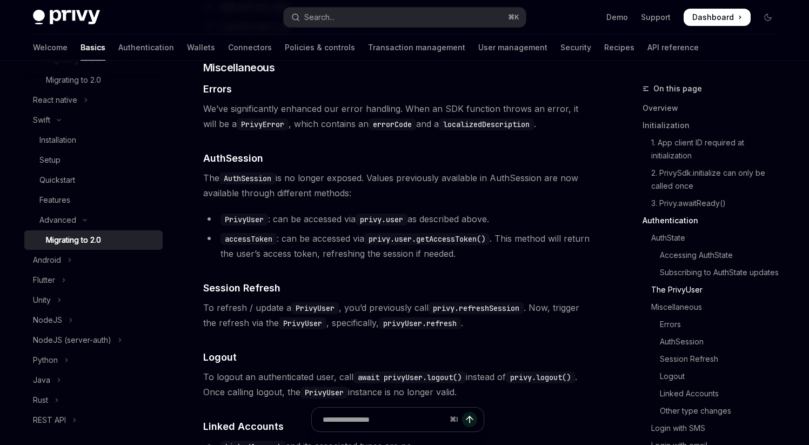
scroll to position [1841, 0]
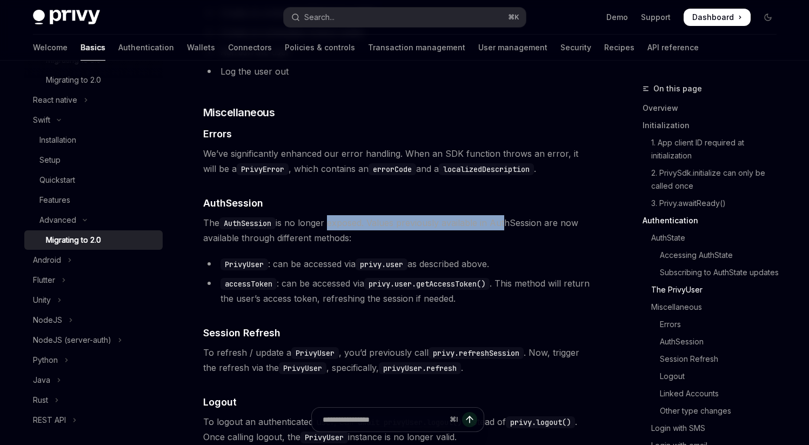
drag, startPoint x: 331, startPoint y: 246, endPoint x: 409, endPoint y: 277, distance: 84.2
click at [506, 245] on span "The AuthSession is no longer exposed. Values previously available in AuthSessio…" at bounding box center [398, 230] width 390 height 30
click at [309, 294] on ul "PrivyUser : can be accessed via privy.user as described above. accessToken : ca…" at bounding box center [398, 281] width 390 height 50
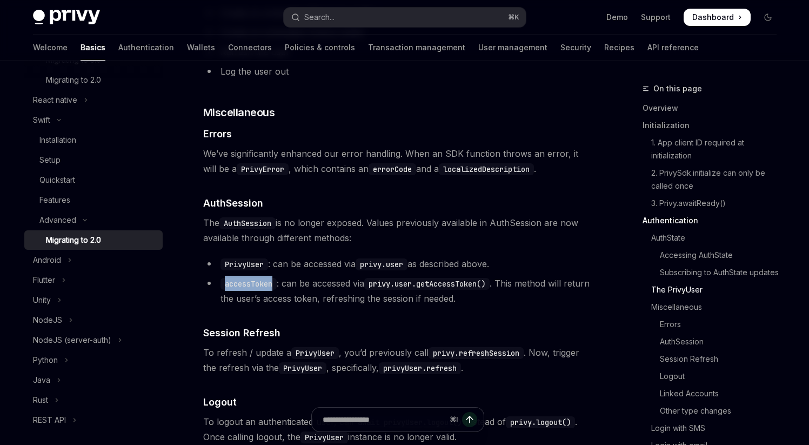
click at [309, 294] on ul "PrivyUser : can be accessed via privy.user as described above. accessToken : ca…" at bounding box center [398, 281] width 390 height 50
click at [306, 271] on li "PrivyUser : can be accessed via privy.user as described above." at bounding box center [398, 263] width 390 height 15
click at [339, 271] on li "PrivyUser : can be accessed via privy.user as described above." at bounding box center [398, 263] width 390 height 15
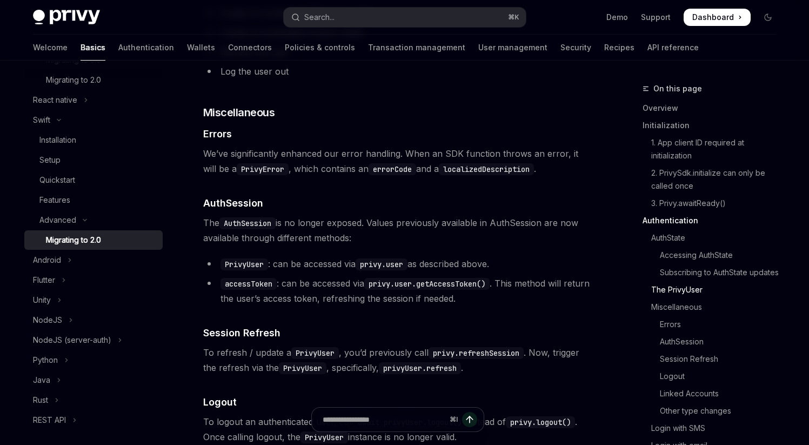
click at [438, 271] on li "PrivyUser : can be accessed via privy.user as described above." at bounding box center [398, 263] width 390 height 15
click at [411, 298] on ul "PrivyUser : can be accessed via privy.user as described above. accessToken : ca…" at bounding box center [398, 281] width 390 height 50
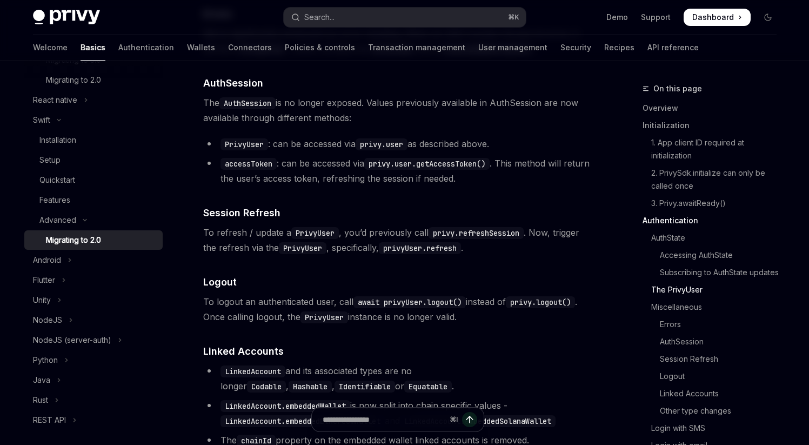
scroll to position [2005, 0]
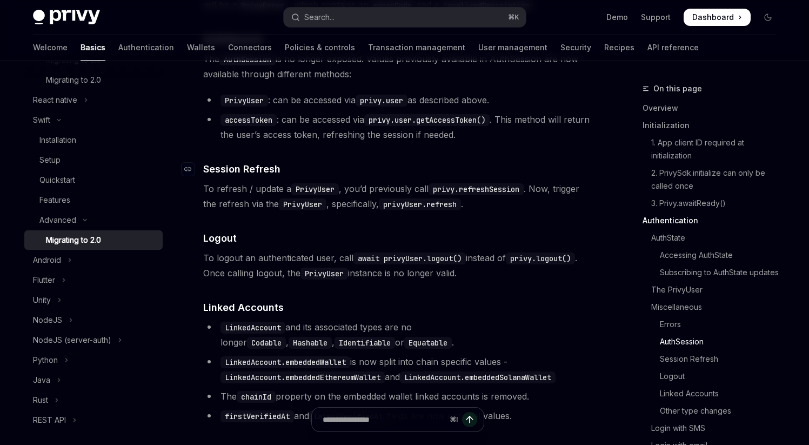
click at [247, 176] on span "Session Refresh" at bounding box center [241, 169] width 77 height 15
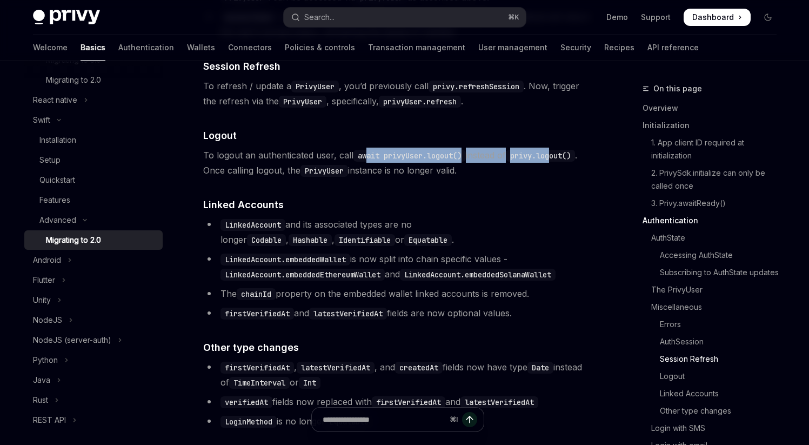
drag, startPoint x: 366, startPoint y: 180, endPoint x: 559, endPoint y: 183, distance: 192.9
click at [559, 178] on span "To logout an authenticated user, call await privyUser.logout() instead of privy…" at bounding box center [398, 163] width 390 height 30
drag, startPoint x: 486, startPoint y: 200, endPoint x: 199, endPoint y: 193, distance: 287.0
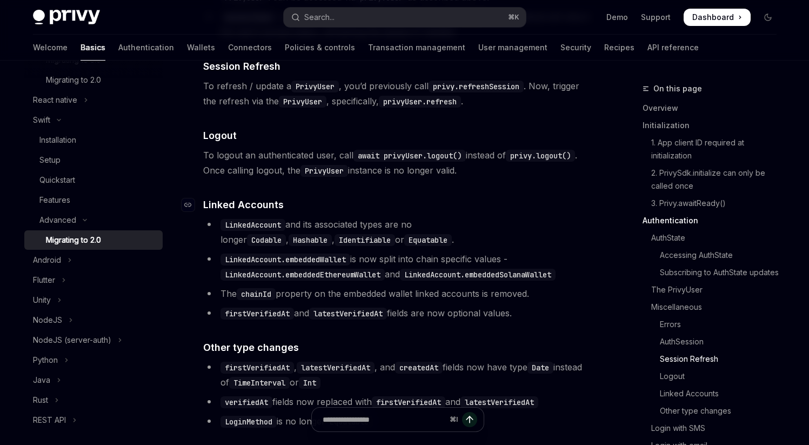
click at [306, 212] on h4 "​ Linked Accounts" at bounding box center [398, 204] width 390 height 15
drag, startPoint x: 308, startPoint y: 197, endPoint x: 396, endPoint y: 200, distance: 88.1
click at [396, 178] on span "To logout an authenticated user, call await privyUser.logout() instead of privy…" at bounding box center [398, 163] width 390 height 30
click at [341, 212] on h4 "​ Linked Accounts" at bounding box center [398, 204] width 390 height 15
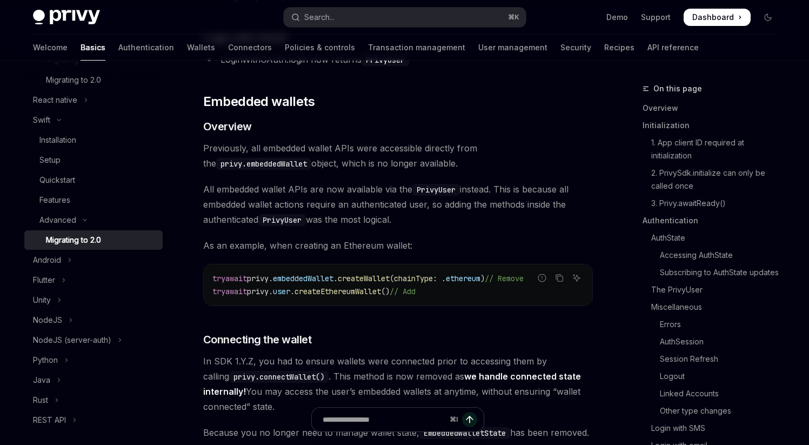
scroll to position [3287, 0]
